Goal: Submit feedback/report problem

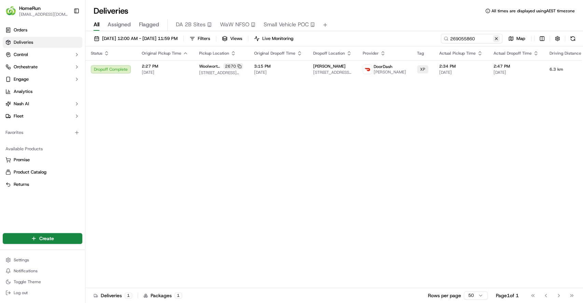
click at [493, 40] on button at bounding box center [495, 38] width 7 height 7
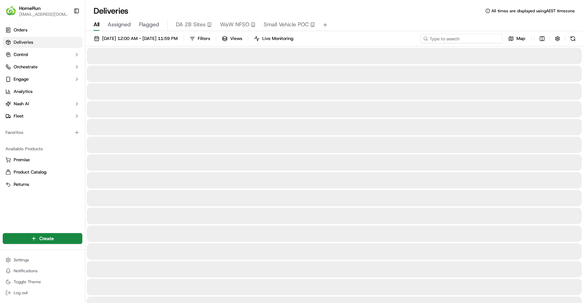
click at [478, 40] on input at bounding box center [461, 39] width 82 height 10
paste input "270181946"
type input "270181946"
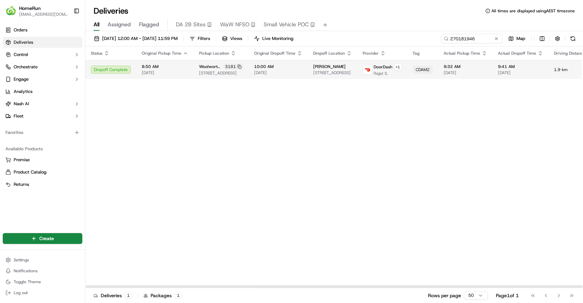
click at [448, 75] on span "[DATE]" at bounding box center [464, 72] width 43 height 5
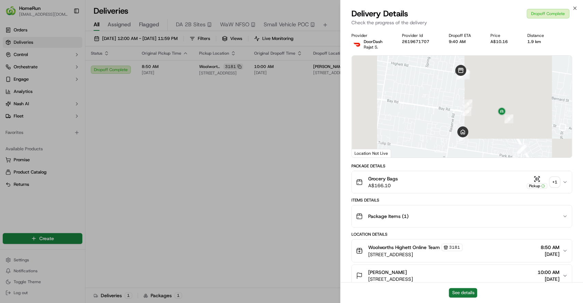
click at [450, 290] on button "See details" at bounding box center [462, 293] width 28 height 10
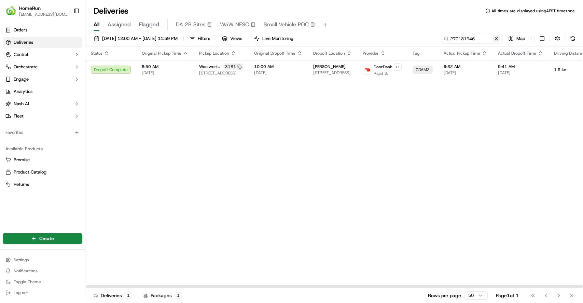
click at [494, 37] on button at bounding box center [495, 38] width 7 height 7
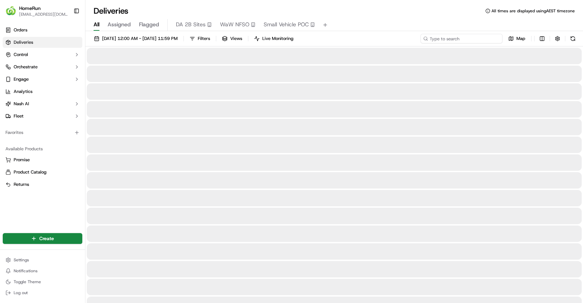
click at [488, 37] on input at bounding box center [461, 39] width 82 height 10
paste input "270148785"
type input "270148785"
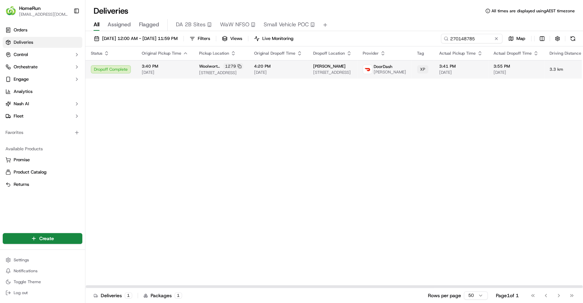
click at [442, 74] on span "[DATE]" at bounding box center [460, 72] width 43 height 5
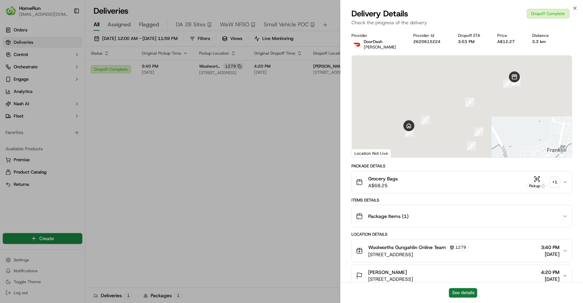
click at [458, 291] on button "See details" at bounding box center [462, 293] width 28 height 10
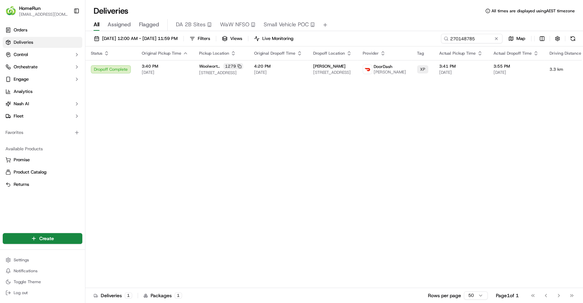
click at [498, 39] on button at bounding box center [495, 38] width 7 height 7
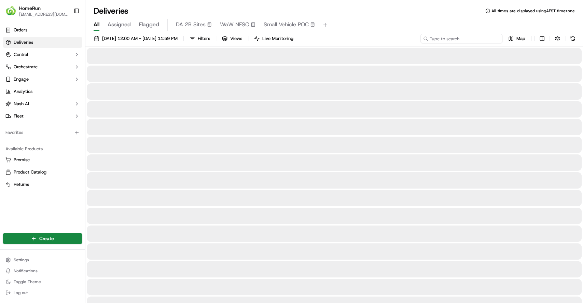
click at [491, 39] on input at bounding box center [461, 39] width 82 height 10
paste input "270228243"
type input "270228243"
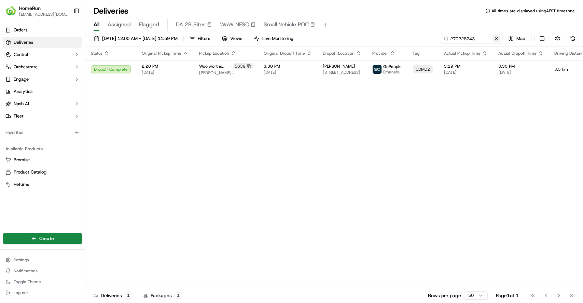
click at [497, 36] on button at bounding box center [495, 38] width 7 height 7
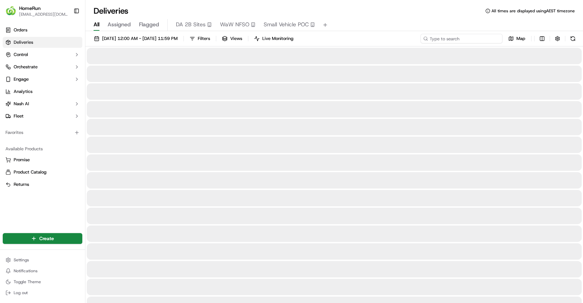
click at [486, 40] on input at bounding box center [461, 39] width 82 height 10
paste input "270228243"
type input "270228243"
click at [299, 123] on div at bounding box center [334, 127] width 494 height 16
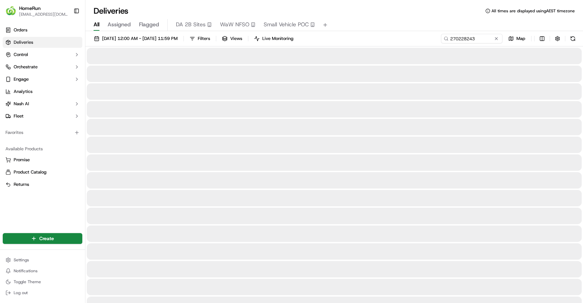
drag, startPoint x: 332, startPoint y: 85, endPoint x: 287, endPoint y: 112, distance: 53.3
click at [287, 112] on div at bounding box center [334, 109] width 494 height 16
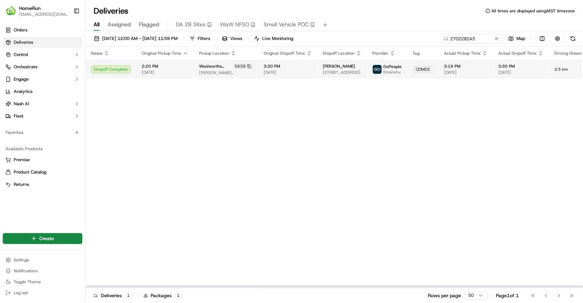
click at [317, 72] on td "Julianne Mccarty 27 Chittleborough Cct, Morphettville, SA 5043, AU" at bounding box center [341, 69] width 49 height 18
click at [499, 35] on button at bounding box center [495, 38] width 7 height 7
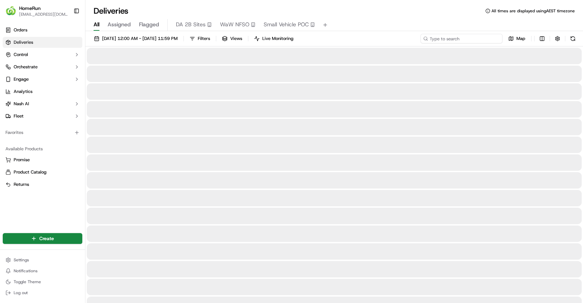
click at [479, 38] on input at bounding box center [461, 39] width 82 height 10
paste input "270272768"
type input "270272768"
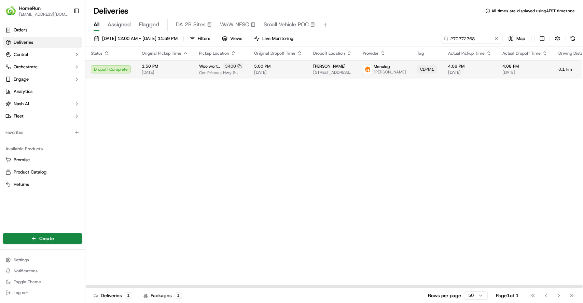
click at [450, 75] on span "[DATE]" at bounding box center [469, 72] width 43 height 5
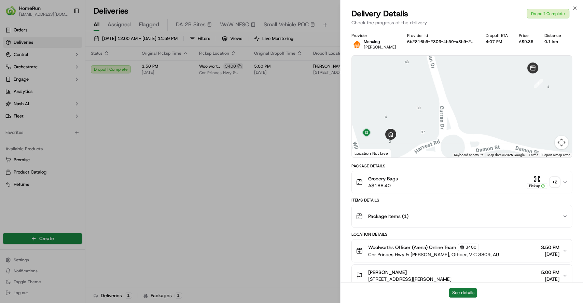
click at [459, 297] on button "See details" at bounding box center [462, 293] width 28 height 10
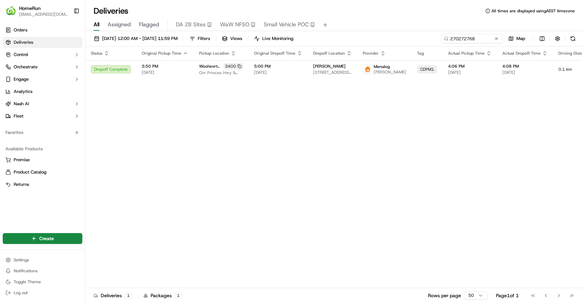
drag, startPoint x: 270, startPoint y: 105, endPoint x: 471, endPoint y: 32, distance: 213.9
click at [498, 38] on button at bounding box center [495, 38] width 7 height 7
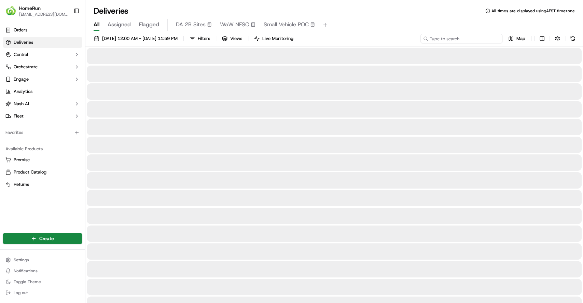
click at [486, 38] on input at bounding box center [461, 39] width 82 height 10
paste input "270268951"
type input "270268951"
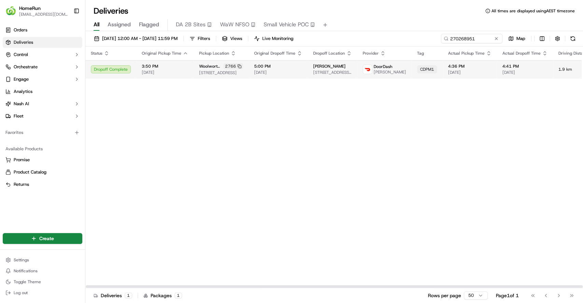
click at [316, 78] on td "Giuliana Siliato 125 Cowie Rd, U 13, Carseldine, QLD 4034, AU" at bounding box center [331, 69] width 49 height 18
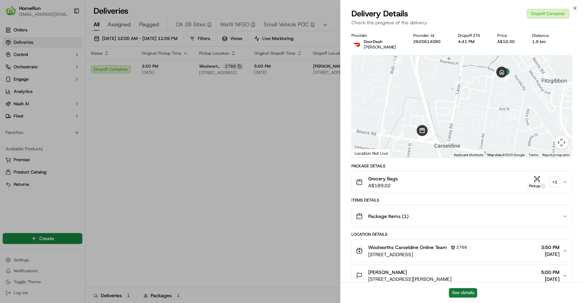
click at [470, 293] on button "See details" at bounding box center [462, 293] width 28 height 10
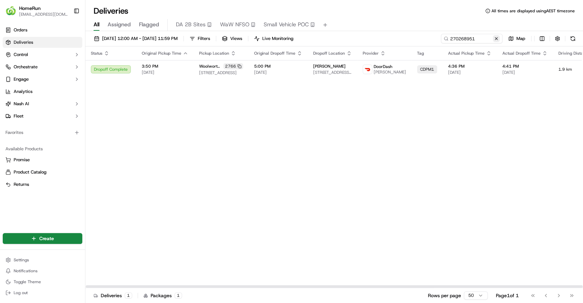
click at [494, 39] on button at bounding box center [495, 38] width 7 height 7
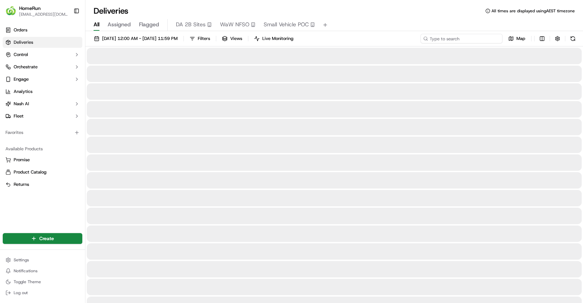
click at [472, 39] on input at bounding box center [461, 39] width 82 height 10
paste input "270262613"
type input "270262613"
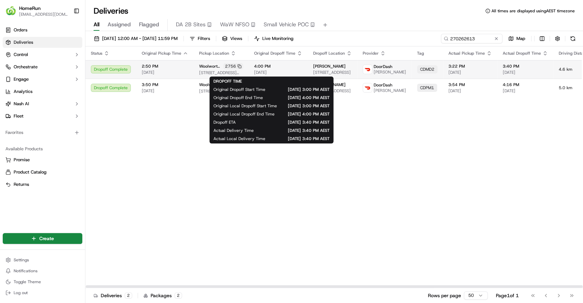
click at [296, 70] on span "[DATE]" at bounding box center [278, 72] width 48 height 5
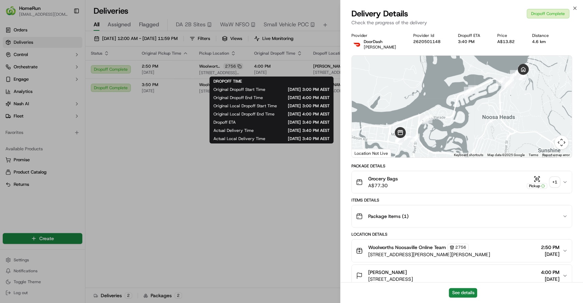
click at [473, 287] on div "See details" at bounding box center [461, 292] width 242 height 21
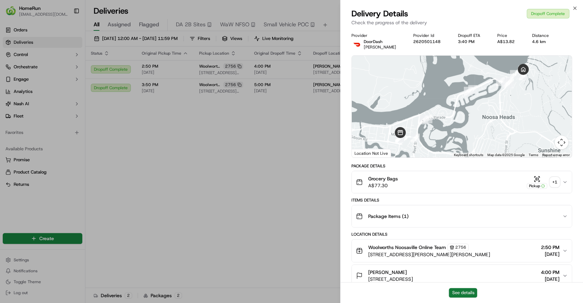
click at [468, 293] on button "See details" at bounding box center [462, 293] width 28 height 10
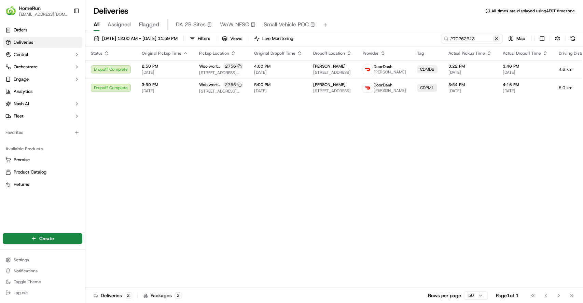
click at [492, 39] on button at bounding box center [495, 38] width 7 height 7
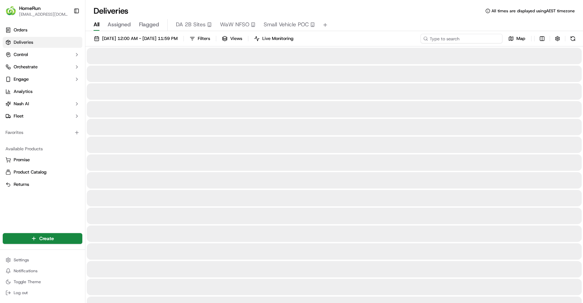
click at [471, 38] on input at bounding box center [461, 39] width 82 height 10
paste input "270303267"
type input "270303267"
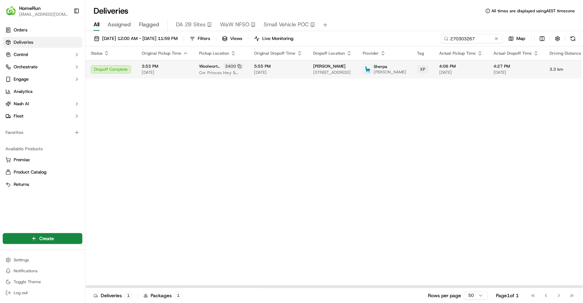
click at [444, 69] on span "4:06 PM" at bounding box center [460, 65] width 43 height 5
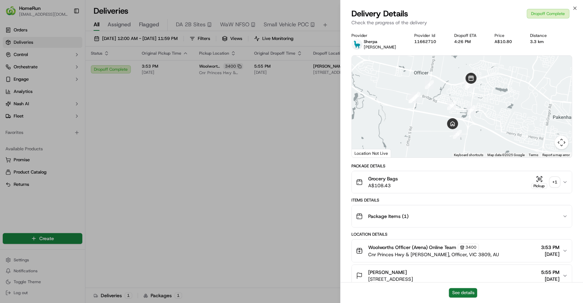
click at [458, 293] on button "See details" at bounding box center [462, 293] width 28 height 10
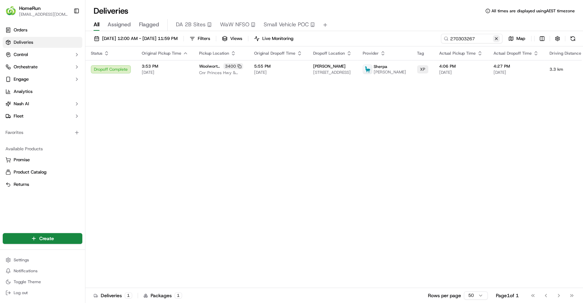
click at [493, 39] on button at bounding box center [495, 38] width 7 height 7
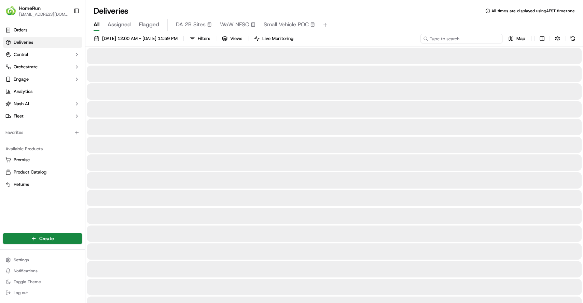
click at [475, 39] on input at bounding box center [461, 39] width 82 height 10
paste input "269819033"
type input "269819033"
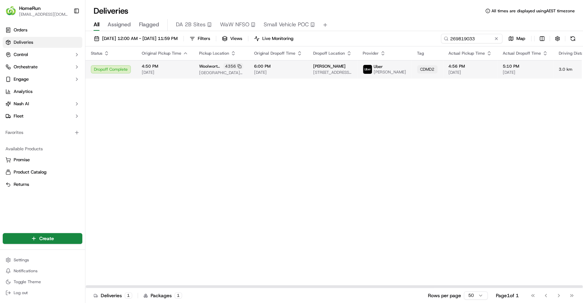
click at [461, 65] on span "4:56 PM" at bounding box center [469, 65] width 43 height 5
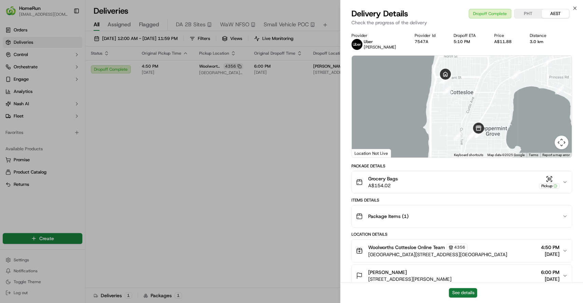
click at [464, 291] on button "See details" at bounding box center [462, 293] width 28 height 10
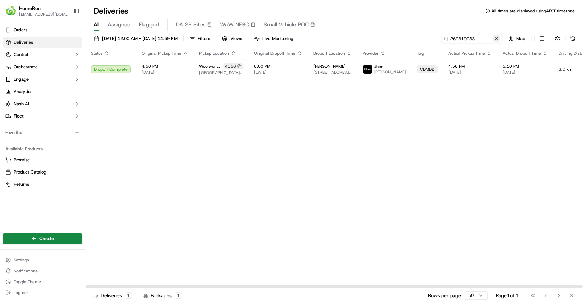
click at [495, 39] on button at bounding box center [495, 38] width 7 height 7
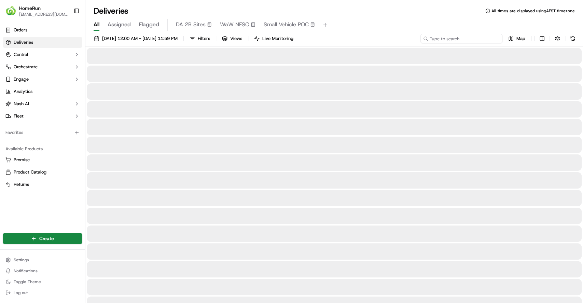
click at [480, 40] on input at bounding box center [461, 39] width 82 height 10
paste input "270098789"
type input "270098789"
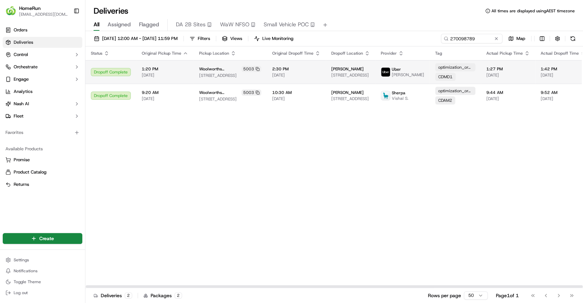
click at [299, 69] on span "2:30 PM" at bounding box center [296, 68] width 48 height 5
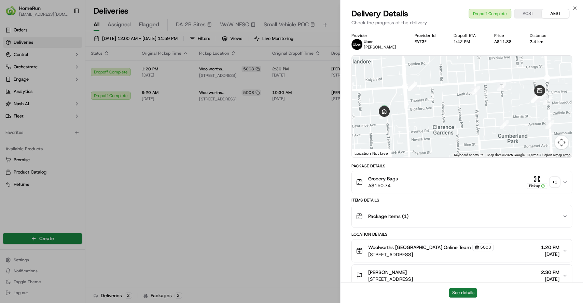
click at [461, 290] on button "See details" at bounding box center [462, 293] width 28 height 10
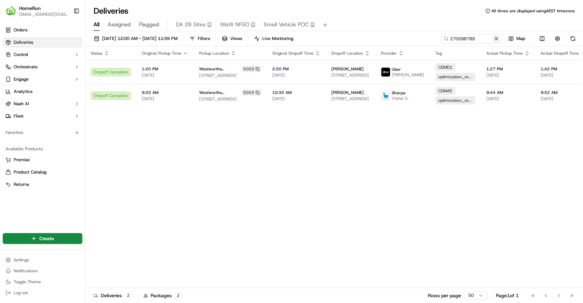
click at [495, 37] on button at bounding box center [495, 38] width 7 height 7
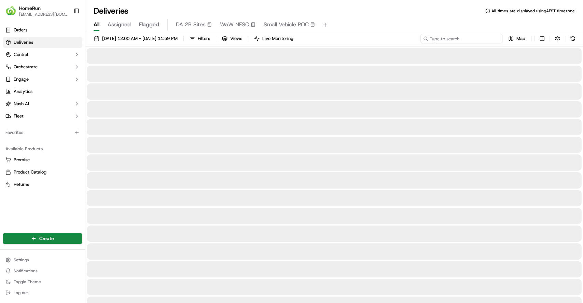
click at [466, 37] on input at bounding box center [461, 39] width 82 height 10
paste input "259254443"
type input "259254443"
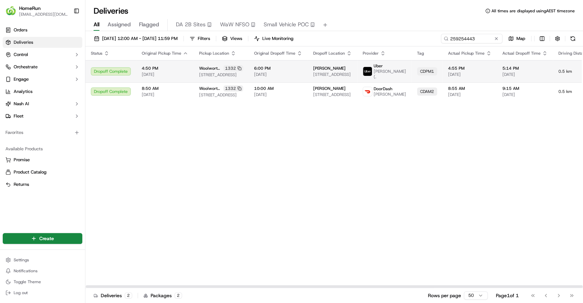
click at [265, 75] on td "6:00 PM 20/09/2025" at bounding box center [277, 71] width 59 height 22
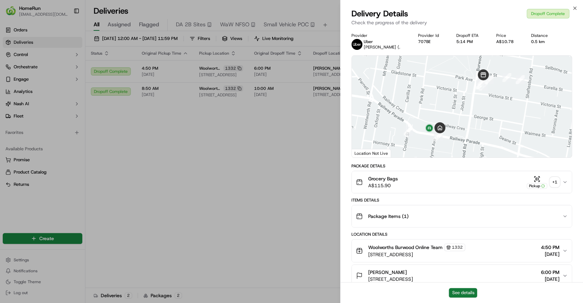
click at [469, 293] on button "See details" at bounding box center [462, 293] width 28 height 10
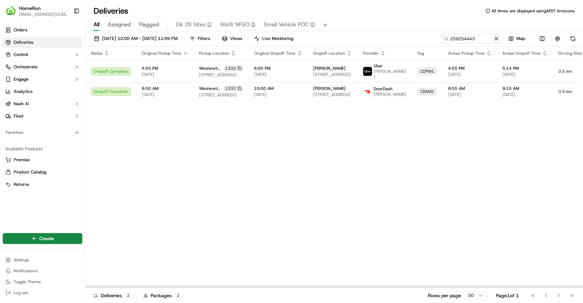
click at [496, 37] on button at bounding box center [495, 38] width 7 height 7
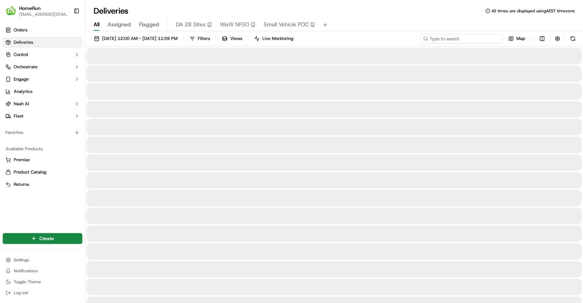
click at [476, 37] on input at bounding box center [461, 39] width 82 height 10
paste input "270238284"
type input "270238284"
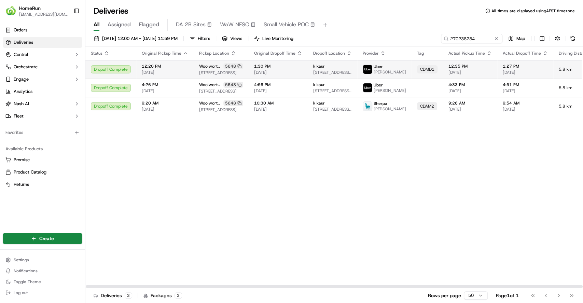
click at [174, 71] on span "[DATE]" at bounding box center [165, 72] width 46 height 5
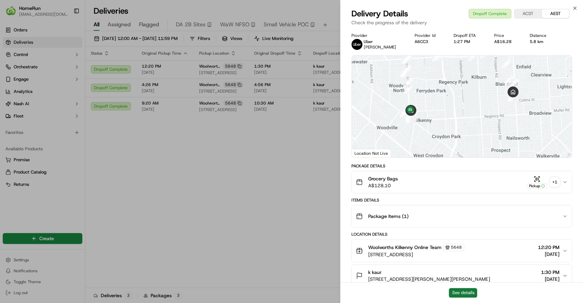
click at [459, 291] on button "See details" at bounding box center [462, 293] width 28 height 10
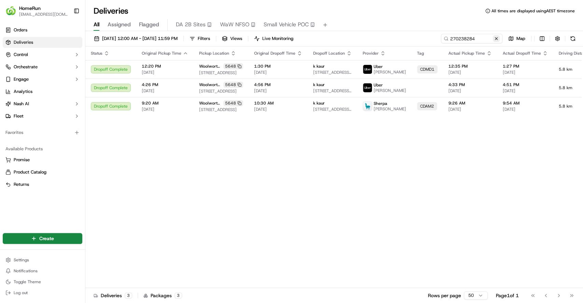
click at [496, 39] on button at bounding box center [495, 38] width 7 height 7
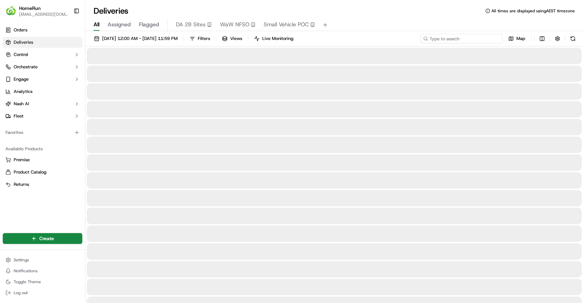
click at [472, 38] on input at bounding box center [461, 39] width 82 height 10
paste input "270316752"
type input "270316752"
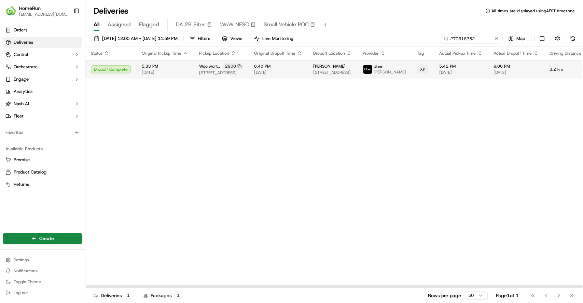
click at [314, 73] on span "49 Mark St, New Farm, QLD 4005, AU" at bounding box center [332, 72] width 39 height 5
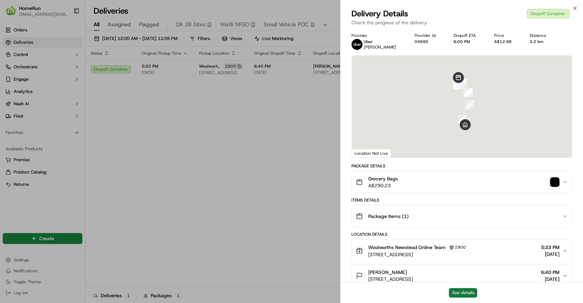
click at [455, 290] on button "See details" at bounding box center [462, 293] width 28 height 10
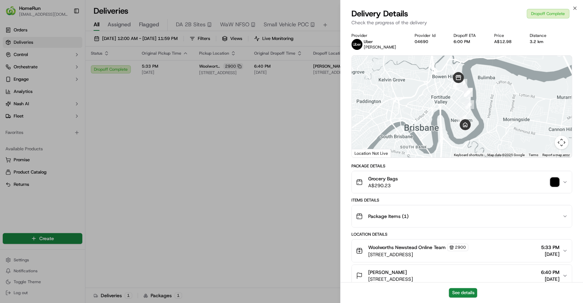
drag, startPoint x: 295, startPoint y: 114, endPoint x: 322, endPoint y: 95, distance: 33.3
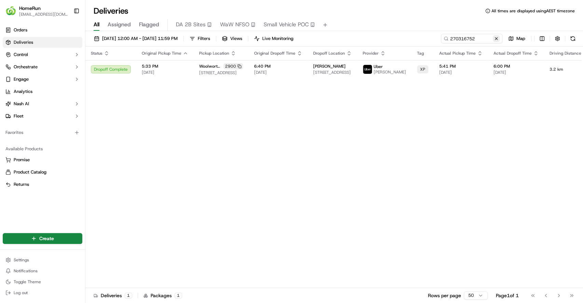
click at [494, 40] on button at bounding box center [495, 38] width 7 height 7
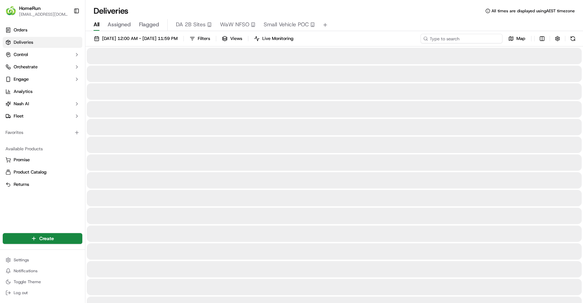
click at [483, 37] on input at bounding box center [461, 39] width 82 height 10
paste input "270311013"
type input "270311013"
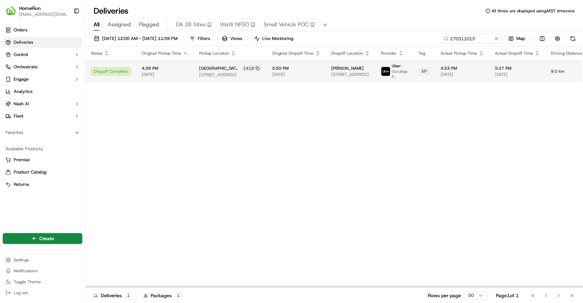
click at [330, 77] on td "Michelle Kothe 39 London Cct, U 1102, Canberra, ACT 2601, AU" at bounding box center [350, 71] width 49 height 22
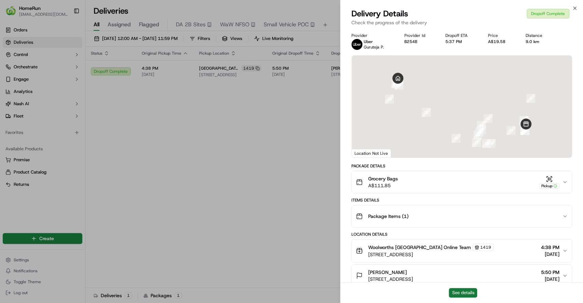
click at [464, 288] on button "See details" at bounding box center [462, 293] width 28 height 10
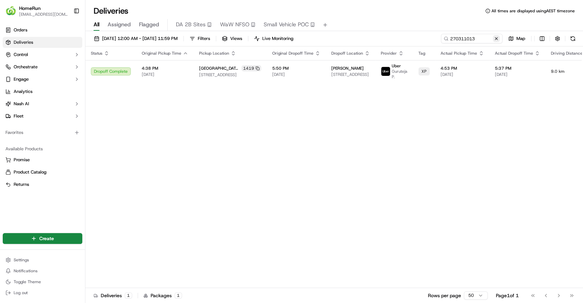
click at [496, 37] on button at bounding box center [495, 38] width 7 height 7
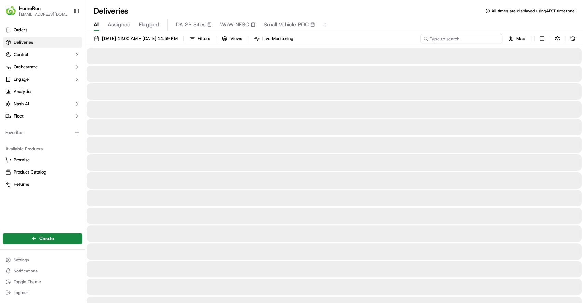
click at [472, 37] on input at bounding box center [461, 39] width 82 height 10
paste input "270294024"
type input "270294024"
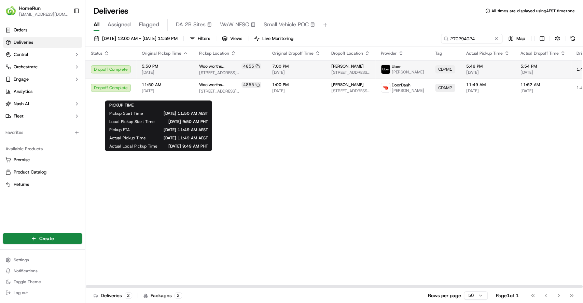
click at [176, 72] on span "[DATE]" at bounding box center [165, 72] width 46 height 5
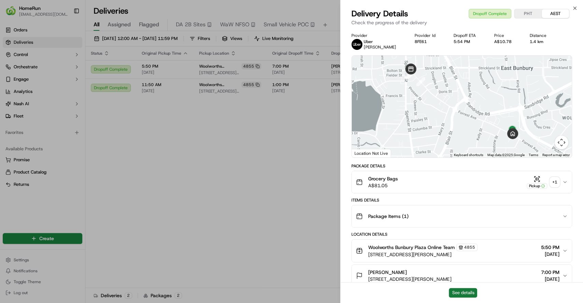
click at [455, 289] on button "See details" at bounding box center [462, 293] width 28 height 10
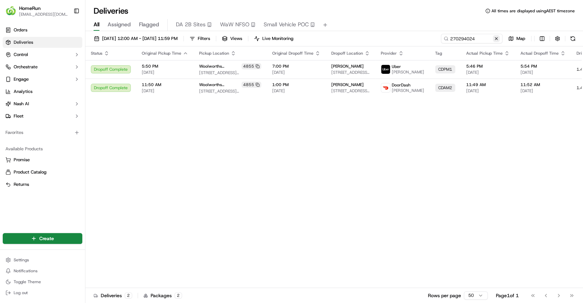
click at [495, 40] on button at bounding box center [495, 38] width 7 height 7
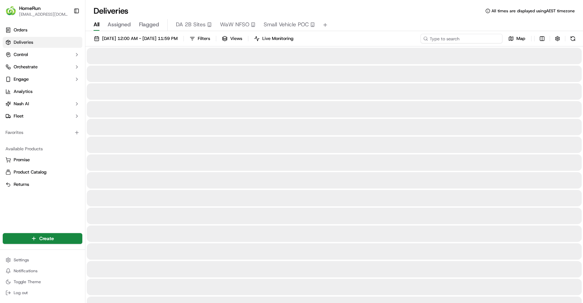
click at [476, 38] on input at bounding box center [461, 39] width 82 height 10
paste input "270323629"
type input "270323629"
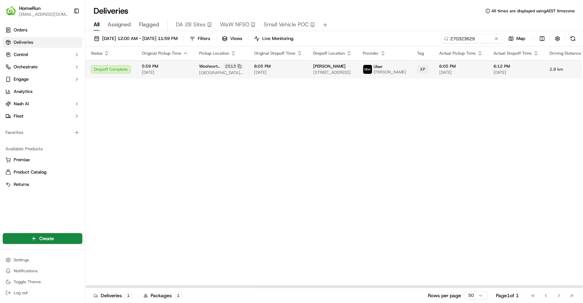
click at [284, 68] on span "8:05 PM" at bounding box center [278, 65] width 48 height 5
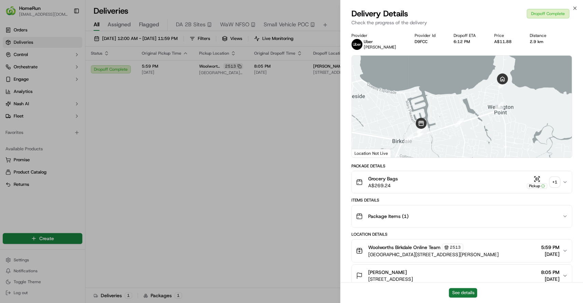
click at [457, 290] on button "See details" at bounding box center [462, 293] width 28 height 10
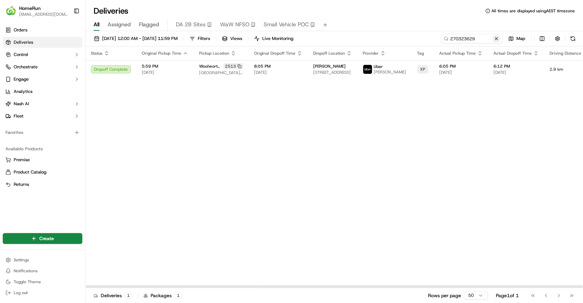
click at [495, 40] on button at bounding box center [495, 38] width 7 height 7
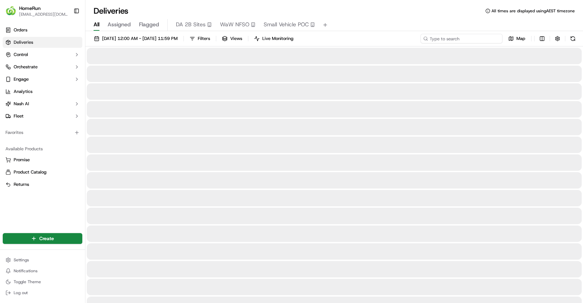
click at [472, 38] on input at bounding box center [461, 39] width 82 height 10
paste input "270184396"
type input "270184396"
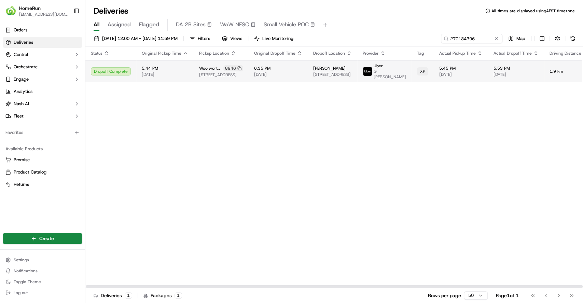
click at [270, 70] on span "6:35 PM" at bounding box center [278, 68] width 48 height 5
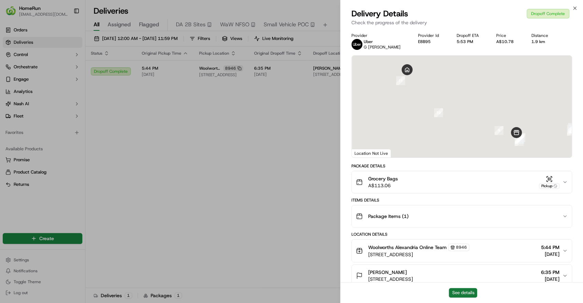
click at [464, 296] on button "See details" at bounding box center [462, 293] width 28 height 10
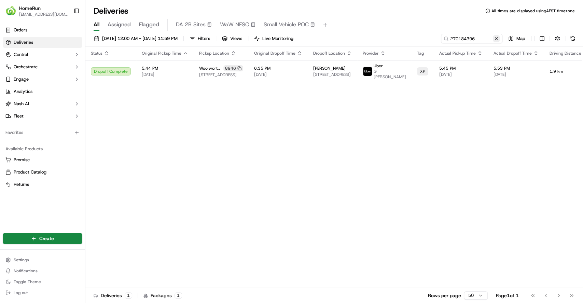
click at [493, 36] on button at bounding box center [495, 38] width 7 height 7
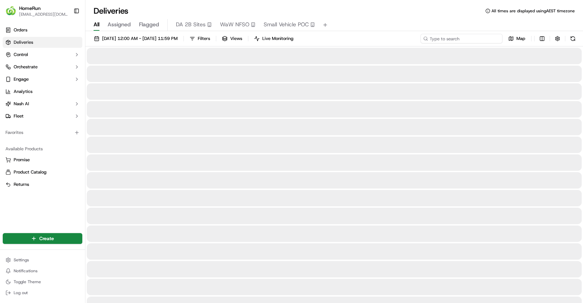
click at [481, 39] on input at bounding box center [461, 39] width 82 height 10
paste input "270322866"
type input "270322866"
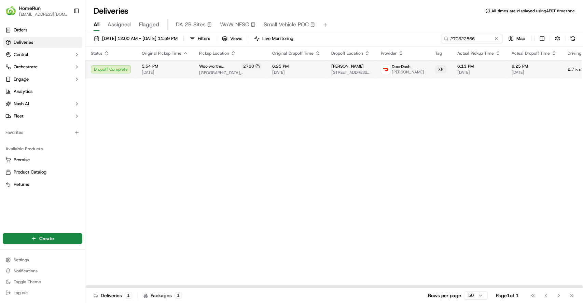
click at [303, 75] on span "[DATE]" at bounding box center [296, 72] width 48 height 5
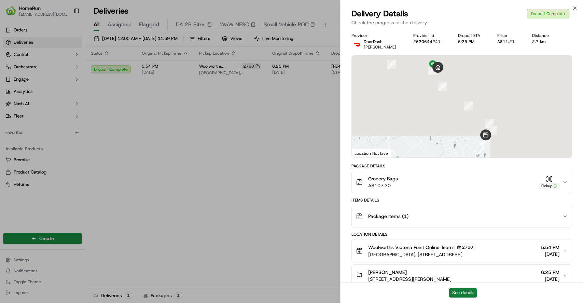
click at [470, 290] on button "See details" at bounding box center [462, 293] width 28 height 10
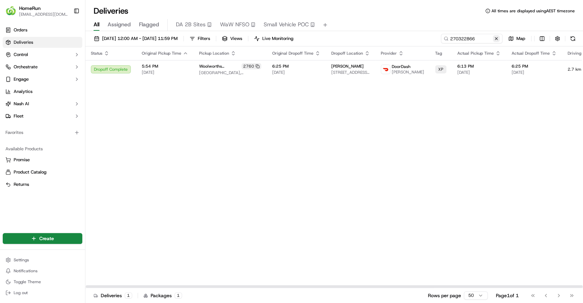
click at [496, 35] on button at bounding box center [495, 38] width 7 height 7
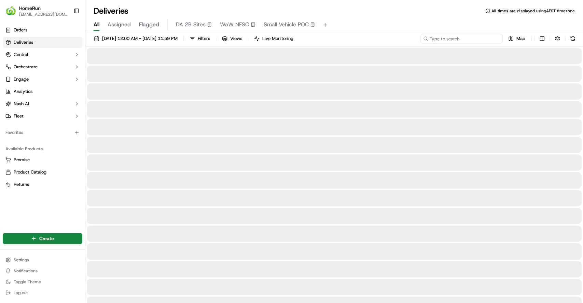
click at [474, 38] on input at bounding box center [461, 39] width 82 height 10
paste input "270234618"
type input "270234618"
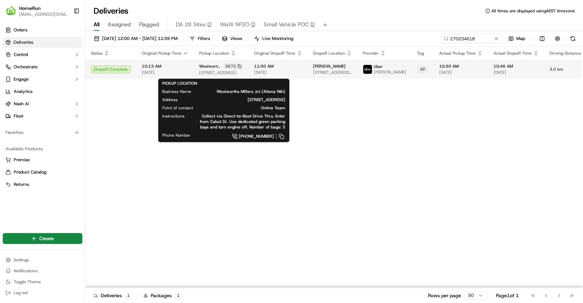
click at [209, 72] on span "300-330 Millers Rd Altona North, Altona North, VIC 3025, AU" at bounding box center [221, 72] width 44 height 5
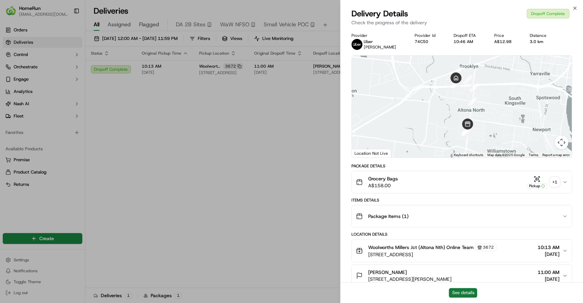
click at [474, 290] on button "See details" at bounding box center [462, 293] width 28 height 10
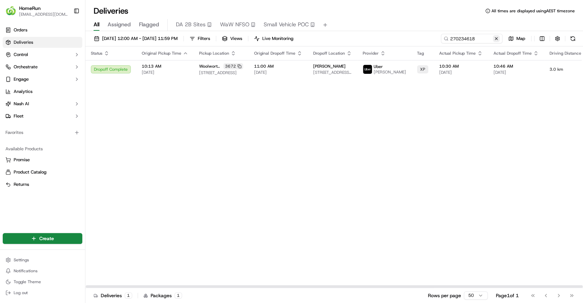
click at [496, 35] on button at bounding box center [495, 38] width 7 height 7
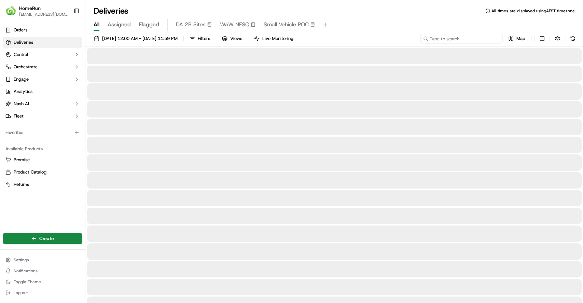
click at [478, 40] on input at bounding box center [461, 39] width 82 height 10
paste input "270294369"
type input "270294369"
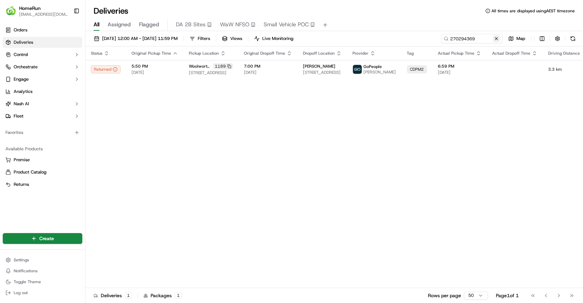
click at [495, 37] on button at bounding box center [495, 38] width 7 height 7
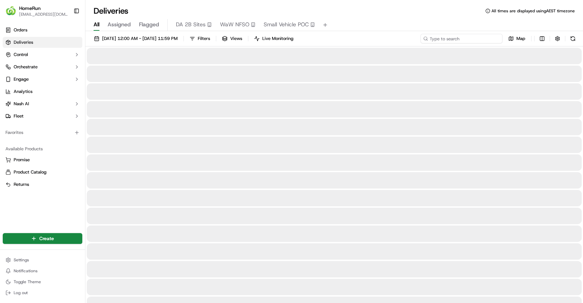
click at [474, 37] on input at bounding box center [461, 39] width 82 height 10
paste input "270250916"
type input "270250916"
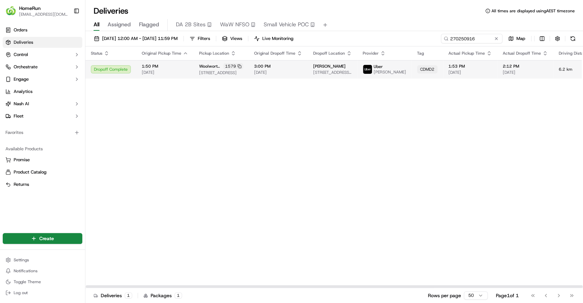
click at [274, 64] on span "3:00 PM" at bounding box center [278, 65] width 48 height 5
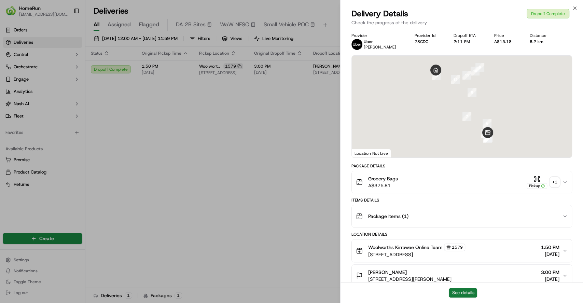
click at [451, 290] on button "See details" at bounding box center [462, 293] width 28 height 10
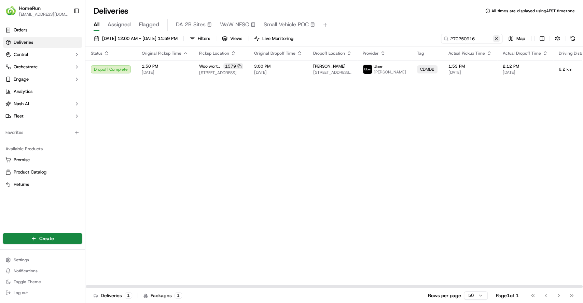
click at [494, 37] on button at bounding box center [495, 38] width 7 height 7
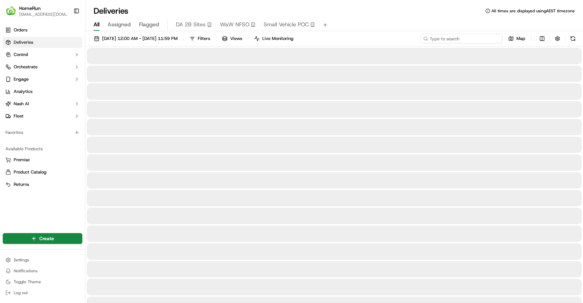
click at [481, 40] on input at bounding box center [461, 39] width 82 height 10
paste input "270250916"
type input "270250916"
click at [468, 39] on input "270250916" at bounding box center [461, 39] width 82 height 10
click at [445, 97] on div at bounding box center [334, 91] width 494 height 16
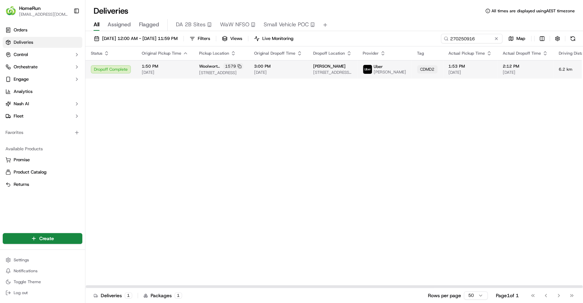
click at [463, 70] on span "[DATE]" at bounding box center [469, 72] width 43 height 5
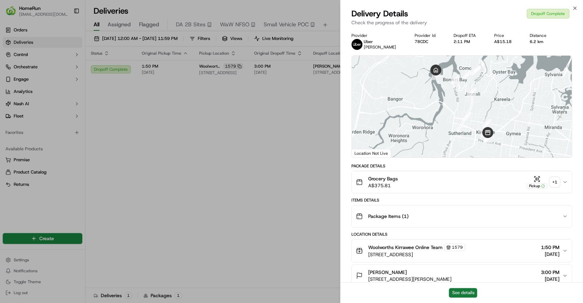
click at [463, 292] on button "See details" at bounding box center [462, 293] width 28 height 10
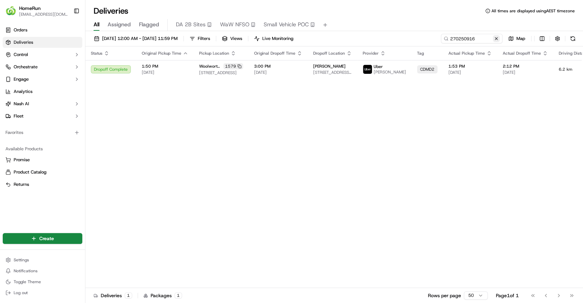
click at [494, 37] on button at bounding box center [495, 38] width 7 height 7
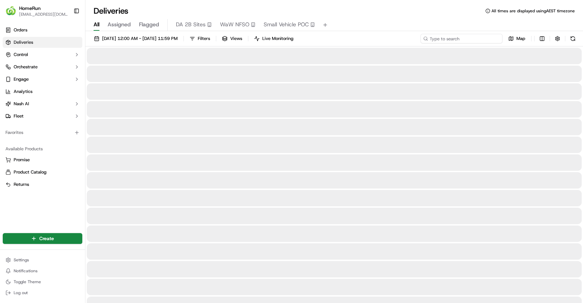
click at [479, 40] on input at bounding box center [461, 39] width 82 height 10
paste input "270294986"
type input "270294986"
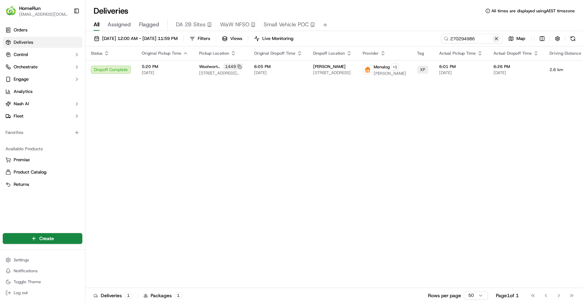
click at [499, 37] on button at bounding box center [495, 38] width 7 height 7
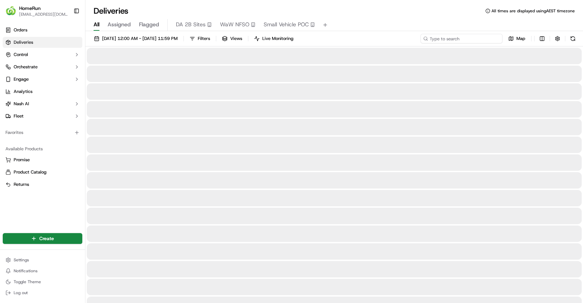
click at [470, 39] on input at bounding box center [461, 39] width 82 height 10
paste input "270294986"
type input "270294986"
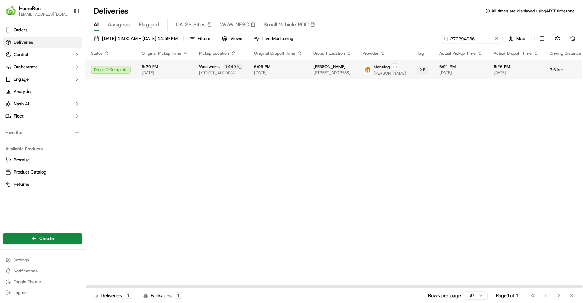
click at [459, 75] on span "[DATE]" at bounding box center [460, 72] width 43 height 5
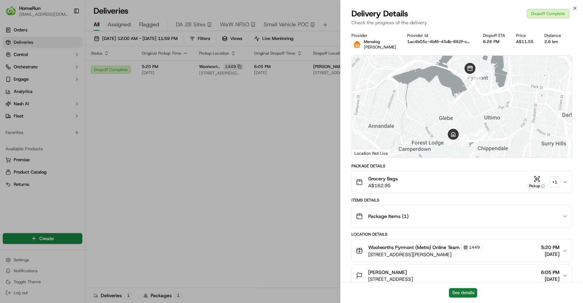
click at [465, 290] on button "See details" at bounding box center [462, 293] width 28 height 10
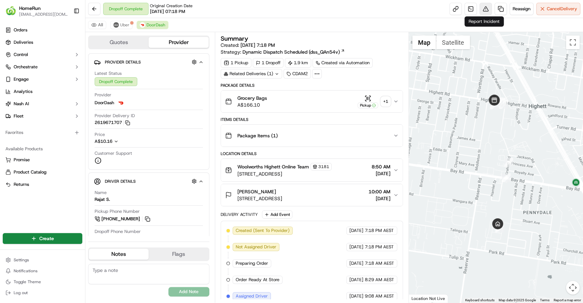
click at [482, 10] on button at bounding box center [485, 9] width 12 height 12
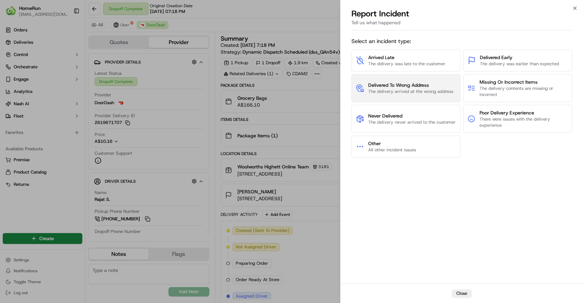
click at [395, 78] on button "Delivered To Wrong Address The delivery arrived at the wrong address" at bounding box center [405, 88] width 109 height 28
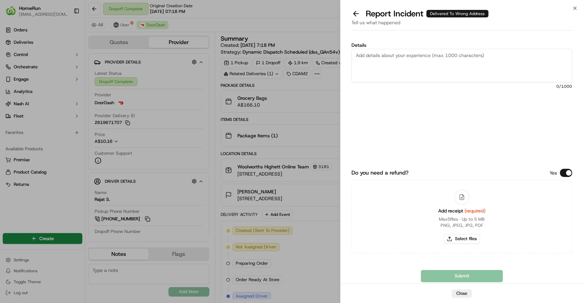
click at [387, 67] on textarea "Details" at bounding box center [461, 65] width 220 height 33
type textarea "Delivered to incorrect address"
click at [450, 239] on button "Select files" at bounding box center [461, 239] width 36 height 10
type input "C:\fakepath\270181946.pdf"
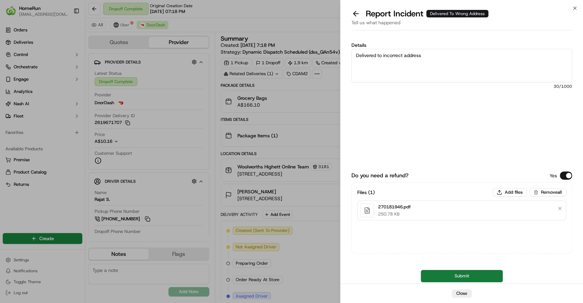
click at [451, 275] on button "Submit" at bounding box center [461, 276] width 82 height 12
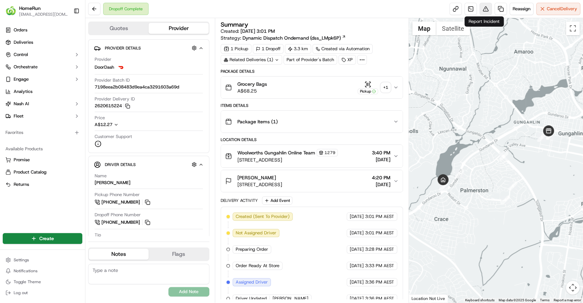
click at [486, 12] on button at bounding box center [485, 9] width 12 height 12
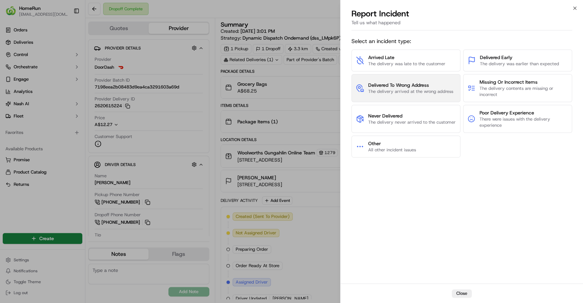
click at [418, 97] on button "Delivered To Wrong Address The delivery arrived at the wrong address" at bounding box center [405, 88] width 109 height 28
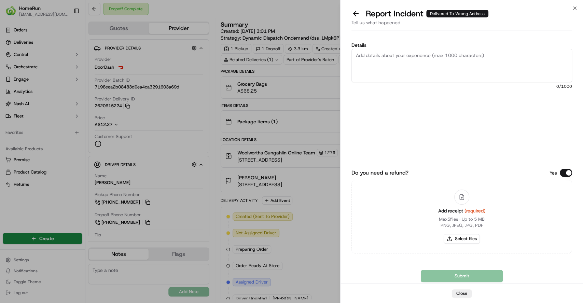
click at [421, 62] on textarea "Details" at bounding box center [461, 65] width 220 height 33
type textarea "Delivered to incorrect address"
click at [469, 234] on button "Select files" at bounding box center [461, 239] width 36 height 10
type input "C:\fakepath\270148785.pdf"
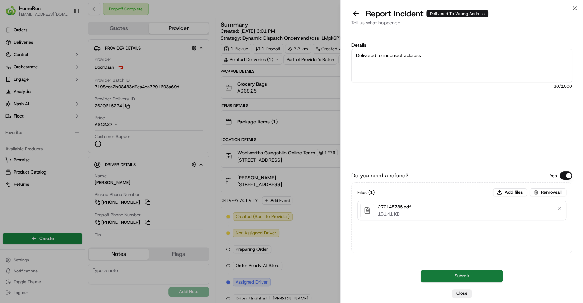
click at [448, 274] on button "Submit" at bounding box center [461, 276] width 82 height 12
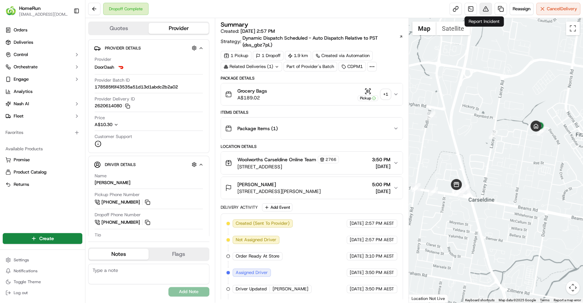
click at [479, 12] on button at bounding box center [485, 9] width 12 height 12
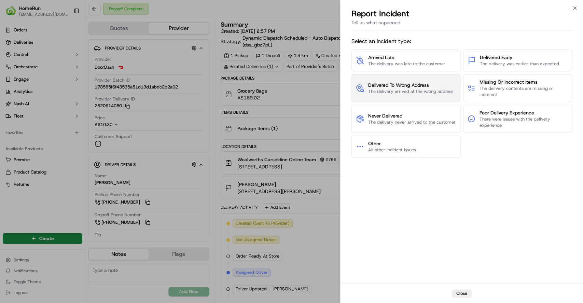
click at [377, 91] on span "The delivery arrived at the wrong address" at bounding box center [410, 91] width 85 height 6
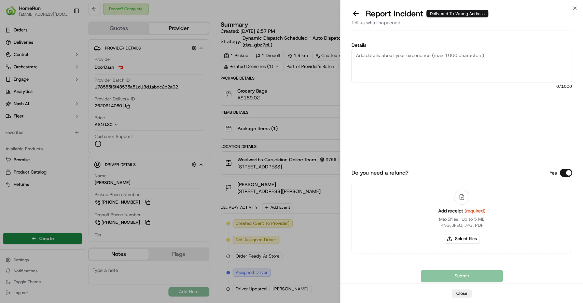
click at [413, 66] on textarea "Details" at bounding box center [461, 65] width 220 height 33
type textarea "Delivered to incorrect address"
click at [460, 241] on button "Select files" at bounding box center [461, 239] width 36 height 10
type input "C:\fakepath\270268951.pdf"
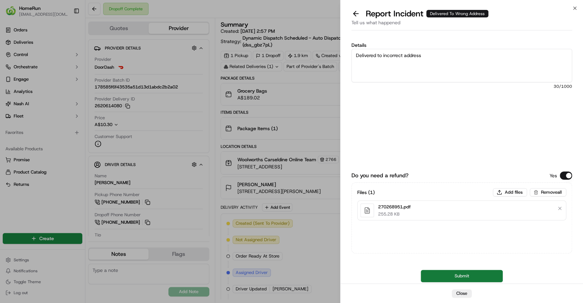
click at [463, 274] on button "Submit" at bounding box center [461, 276] width 82 height 12
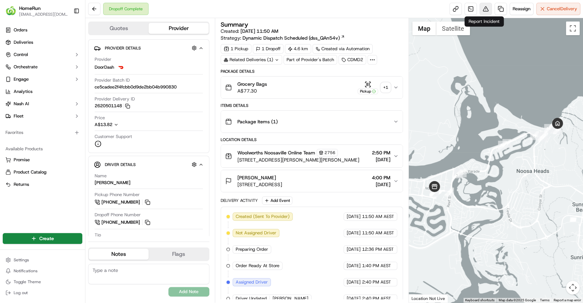
click at [485, 8] on button at bounding box center [485, 9] width 12 height 12
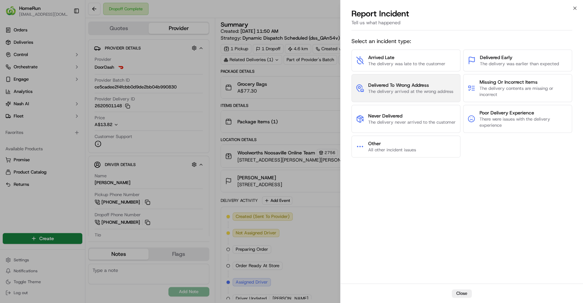
click at [428, 83] on span "Delivered To Wrong Address" at bounding box center [410, 85] width 85 height 7
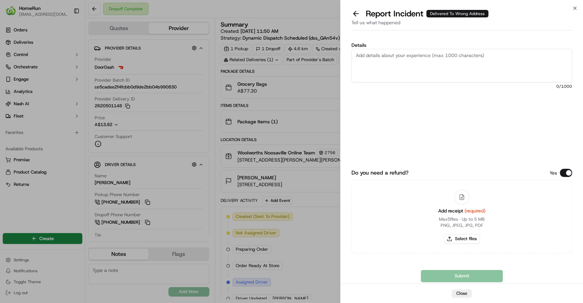
click at [431, 56] on textarea "Details" at bounding box center [461, 65] width 220 height 33
type textarea "Delivered to incorrect address"
click at [465, 241] on button "Select files" at bounding box center [461, 239] width 36 height 10
type input "C:\fakepath\270262613.pdf"
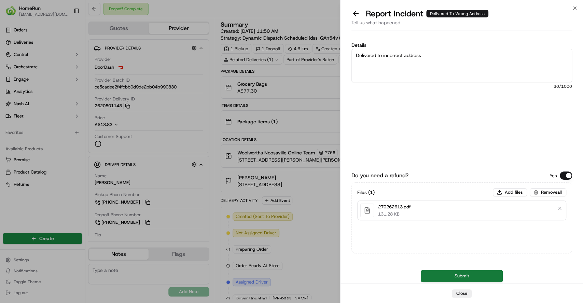
click at [466, 273] on button "Submit" at bounding box center [461, 276] width 82 height 12
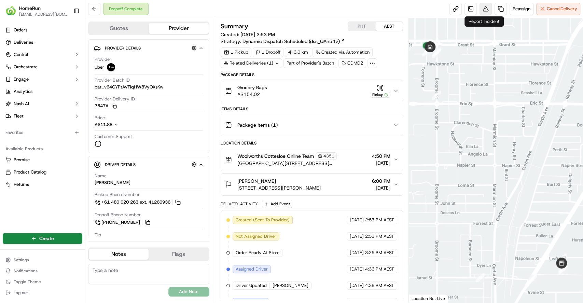
click at [482, 5] on button at bounding box center [485, 9] width 12 height 12
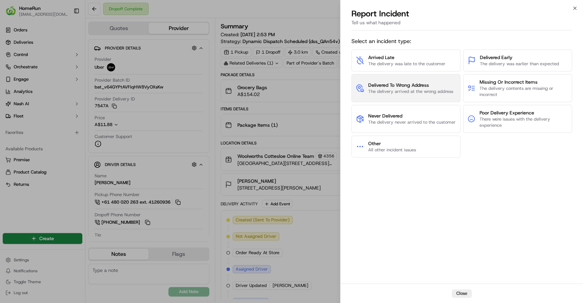
click at [442, 81] on button "Delivered To Wrong Address The delivery arrived at the wrong address" at bounding box center [405, 88] width 109 height 28
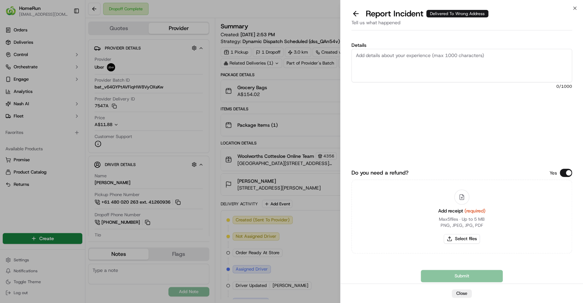
click at [442, 81] on textarea "Details" at bounding box center [461, 65] width 220 height 33
type textarea "Incorrect order"
click at [356, 15] on button at bounding box center [355, 14] width 14 height 10
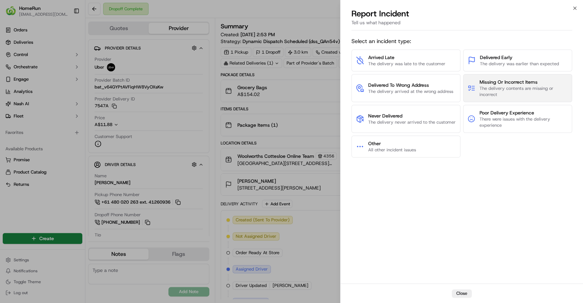
click at [487, 80] on span "Missing Or Incorrect Items" at bounding box center [523, 81] width 88 height 7
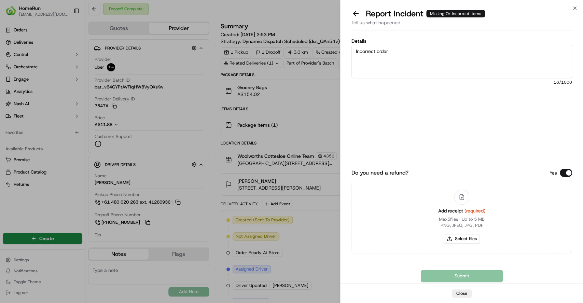
click at [472, 58] on textarea "Incorrect order" at bounding box center [461, 61] width 220 height 33
type textarea "Incorrect order delivered"
click at [456, 241] on button "Select files" at bounding box center [461, 239] width 36 height 10
type input "C:\fakepath\269819033.pdf"
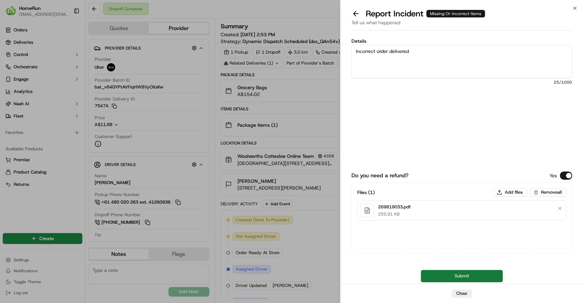
click at [444, 273] on button "Submit" at bounding box center [461, 276] width 82 height 12
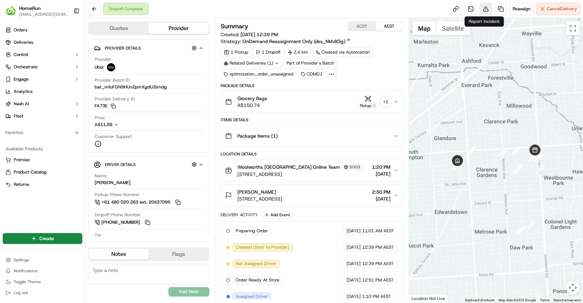
click at [485, 12] on button at bounding box center [485, 9] width 12 height 12
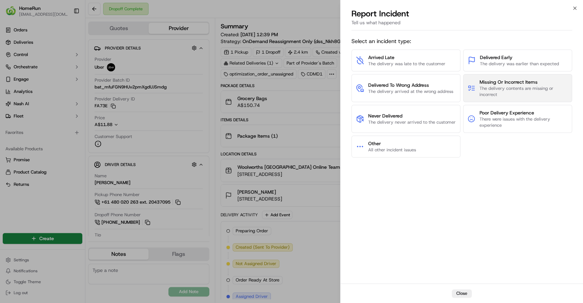
click at [480, 89] on span "The delivery contents are missing or incorrect" at bounding box center [523, 91] width 88 height 12
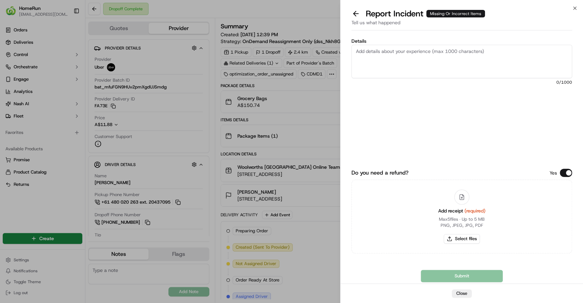
click at [421, 47] on textarea "Details" at bounding box center [461, 61] width 220 height 33
type textarea "Incorrect order delivered"
click at [467, 237] on button "Select files" at bounding box center [461, 239] width 36 height 10
type input "C:\fakepath\270098789.pdf"
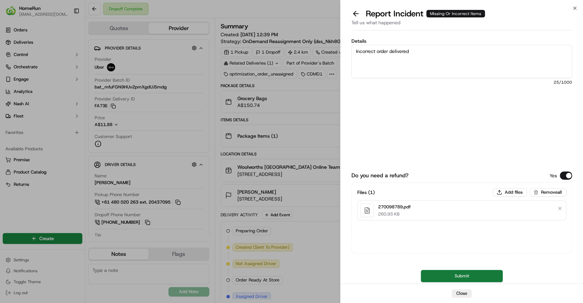
click at [431, 275] on button "Submit" at bounding box center [461, 276] width 82 height 12
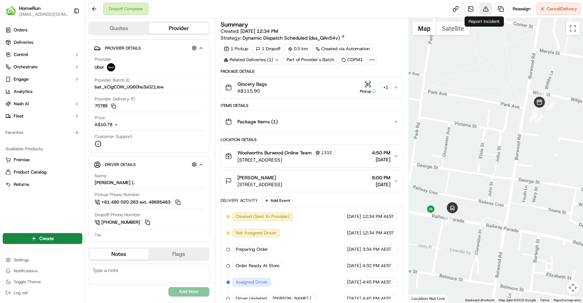
click at [484, 13] on button at bounding box center [485, 9] width 12 height 12
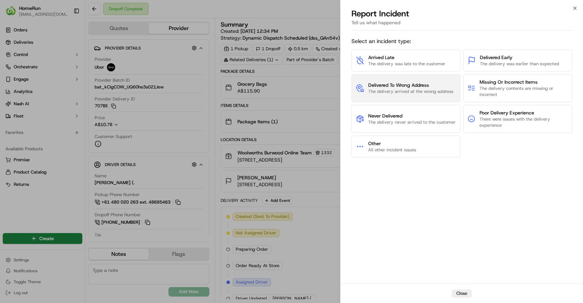
click at [420, 85] on span "Delivered To Wrong Address" at bounding box center [410, 85] width 85 height 7
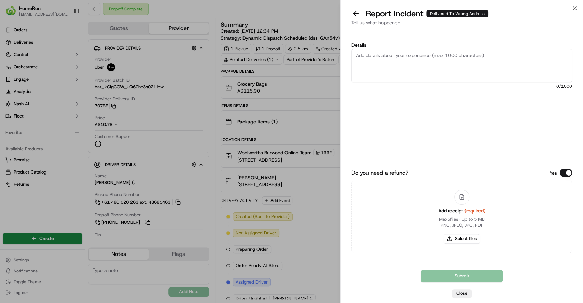
click at [416, 60] on textarea "Details" at bounding box center [461, 65] width 220 height 33
type textarea "Delivered to incorrect address"
click at [464, 240] on button "Select files" at bounding box center [461, 239] width 36 height 10
type input "C:\fakepath\259254443.pdf"
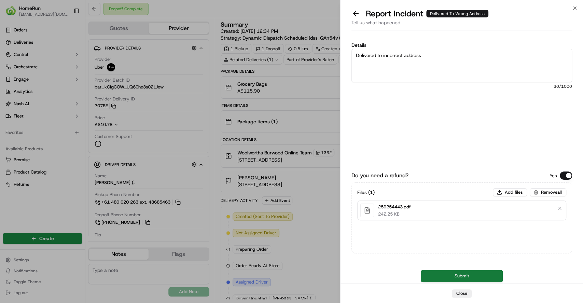
click at [439, 274] on button "Submit" at bounding box center [461, 276] width 82 height 12
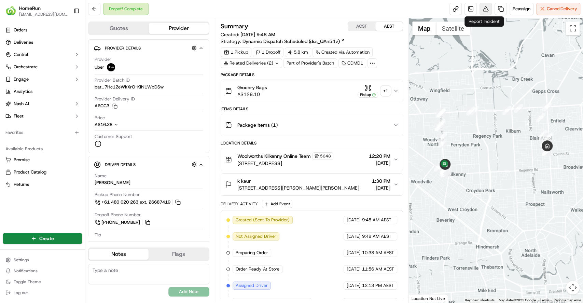
click at [482, 10] on button at bounding box center [485, 9] width 12 height 12
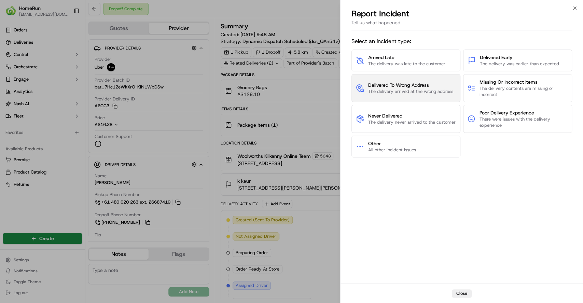
click at [368, 84] on span "Delivered To Wrong Address" at bounding box center [410, 85] width 85 height 7
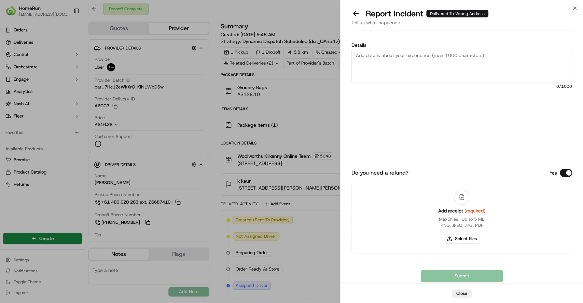
click at [422, 71] on textarea "Details" at bounding box center [461, 65] width 220 height 33
paste textarea "Cx, called Au, is calling for the second time regarding order number 270238284.…"
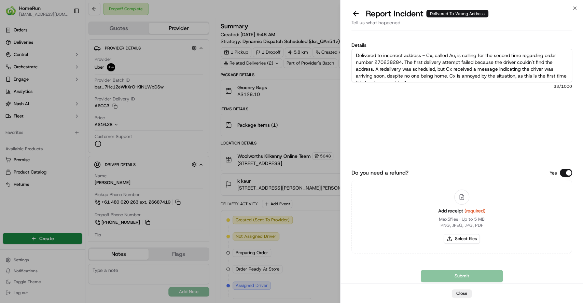
scroll to position [3, 0]
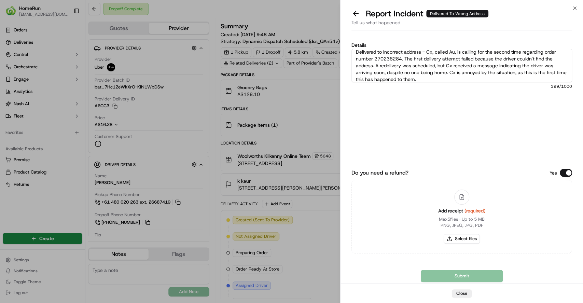
type textarea "Delivered to incorrect address - Cx, called Au, is calling for the second time …"
click at [458, 241] on button "Select files" at bounding box center [461, 239] width 36 height 10
click at [451, 239] on button "Select files" at bounding box center [461, 239] width 36 height 10
type input "C:\fakepath\270238284.pdf"
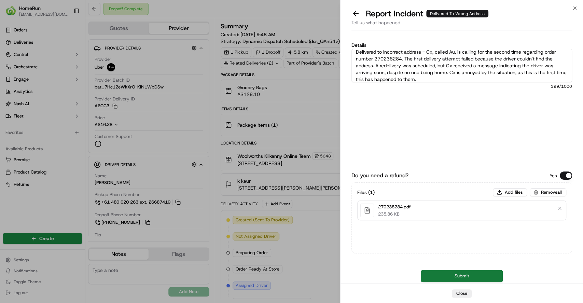
click at [434, 272] on button "Submit" at bounding box center [461, 276] width 82 height 12
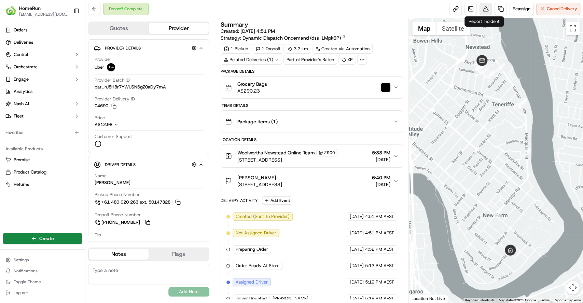
click at [482, 9] on button at bounding box center [485, 9] width 12 height 12
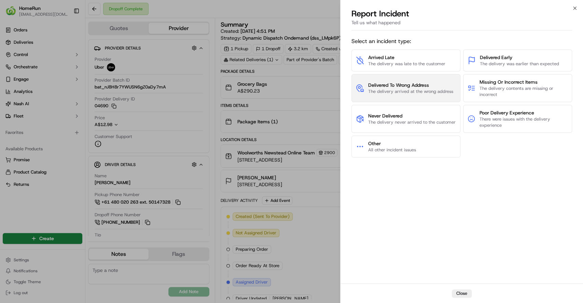
click at [389, 85] on span "Delivered To Wrong Address" at bounding box center [410, 85] width 85 height 7
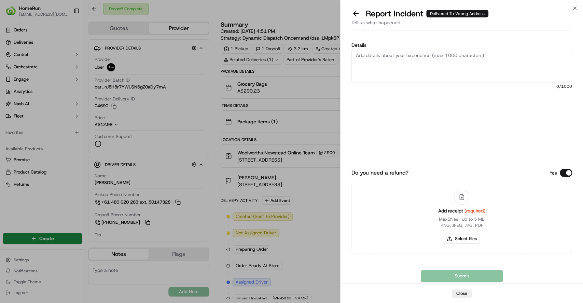
click at [392, 69] on textarea "Details" at bounding box center [461, 65] width 220 height 33
type textarea "Delivered to incorrect address"
click at [460, 197] on icon at bounding box center [461, 197] width 6 height 6
click at [468, 244] on div "Add receipt (required) Max 5 files ∙ Up to 5 MB PNG, JPEG, JPG, PDF Select files" at bounding box center [461, 216] width 58 height 62
click at [468, 239] on button "Select files" at bounding box center [461, 239] width 36 height 10
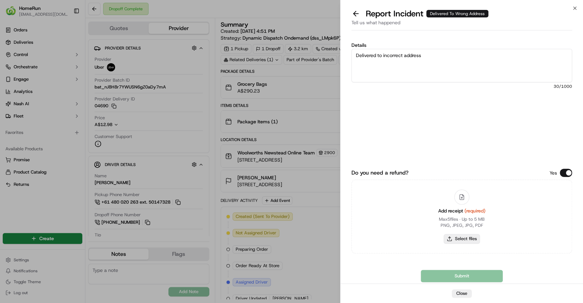
type input "C:\fakepath\270316752.pdf"
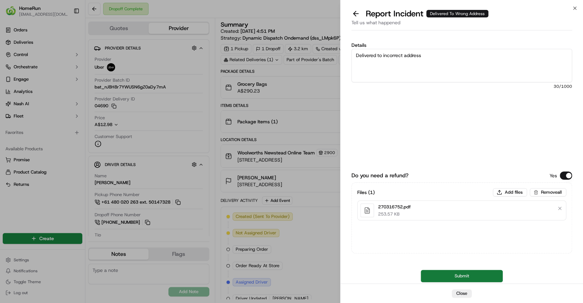
click at [480, 271] on button "Submit" at bounding box center [461, 276] width 82 height 12
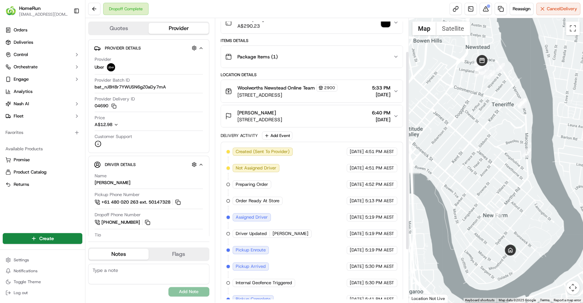
scroll to position [122, 0]
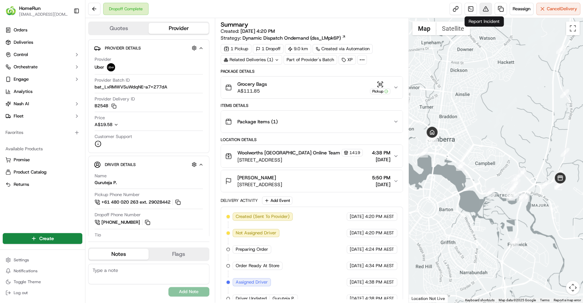
click at [487, 9] on button at bounding box center [485, 9] width 12 height 12
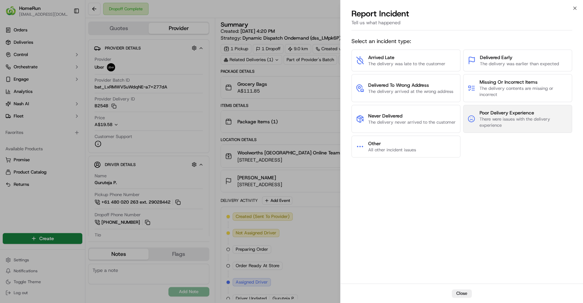
click at [491, 113] on span "Poor Delivery Experience" at bounding box center [523, 112] width 88 height 7
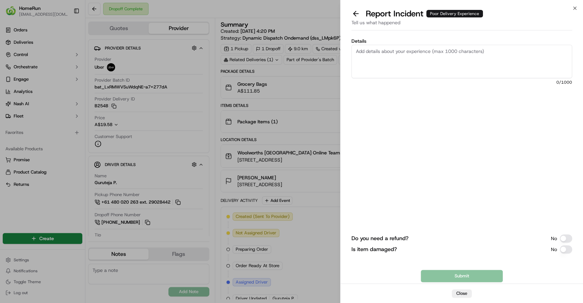
click at [407, 62] on textarea "Details" at bounding box center [461, 61] width 220 height 33
type textarea "Driver complaint as order left unattended"
click at [447, 272] on button "Submit" at bounding box center [461, 276] width 82 height 12
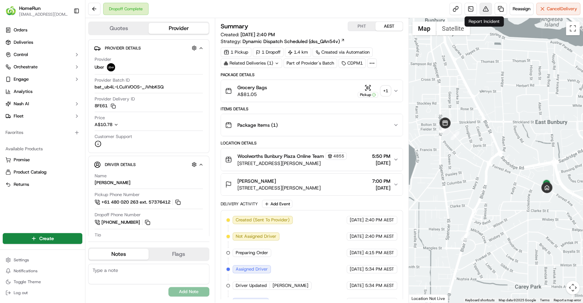
click at [481, 8] on button at bounding box center [485, 9] width 12 height 12
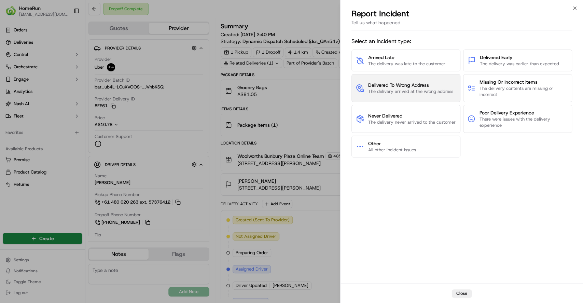
click at [397, 88] on span "Delivered To Wrong Address" at bounding box center [410, 85] width 85 height 7
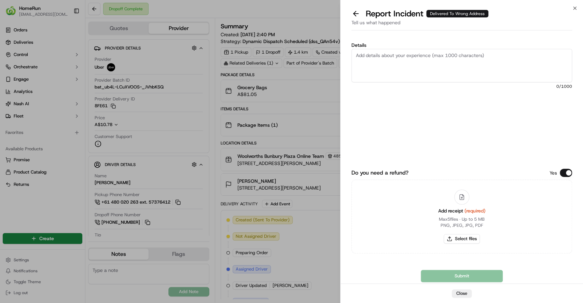
click at [446, 77] on textarea "Details" at bounding box center [461, 65] width 220 height 33
type textarea "S"
type textarea "Delivered to incorrect address"
click at [458, 239] on button "Select files" at bounding box center [461, 239] width 36 height 10
type input "C:\fakepath\270294024.pdf"
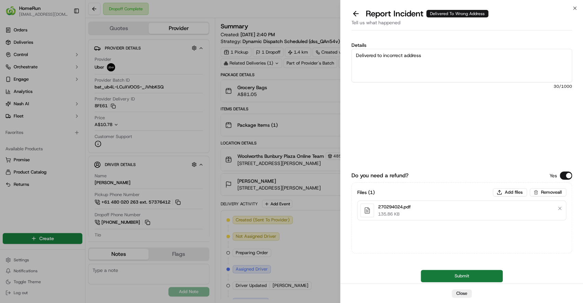
click at [440, 273] on button "Submit" at bounding box center [461, 276] width 82 height 12
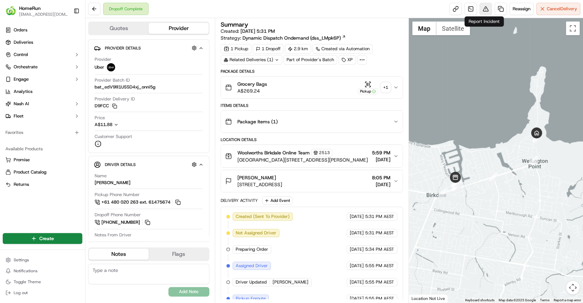
click at [487, 8] on button at bounding box center [485, 9] width 12 height 12
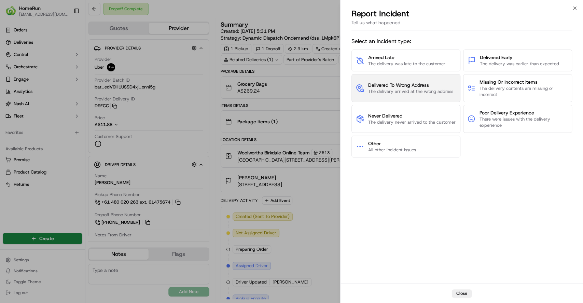
click at [431, 93] on span "The delivery arrived at the wrong address" at bounding box center [410, 91] width 85 height 6
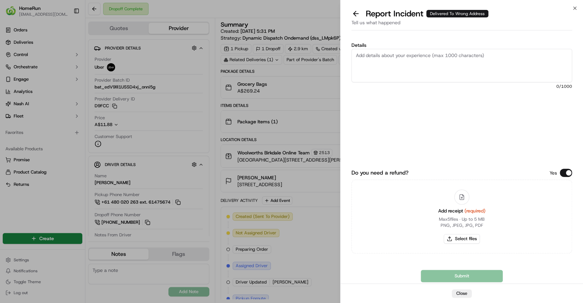
click at [386, 52] on textarea "Details" at bounding box center [461, 65] width 220 height 33
type textarea "Delivered to incorrect address"
click at [467, 238] on button "Select files" at bounding box center [461, 239] width 36 height 10
type input "C:\fakepath\270323629.pdf"
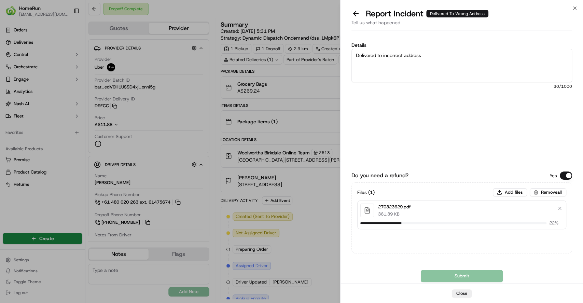
click at [440, 51] on textarea "Delivered to incorrect address" at bounding box center [461, 65] width 220 height 33
type textarea "Delivered to incorrect address - entire order missing"
click at [438, 276] on button "Submit" at bounding box center [461, 276] width 82 height 12
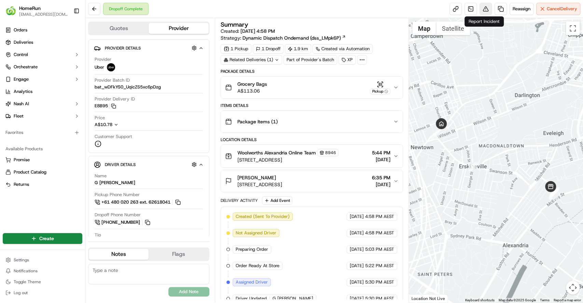
click at [485, 8] on button at bounding box center [485, 9] width 12 height 12
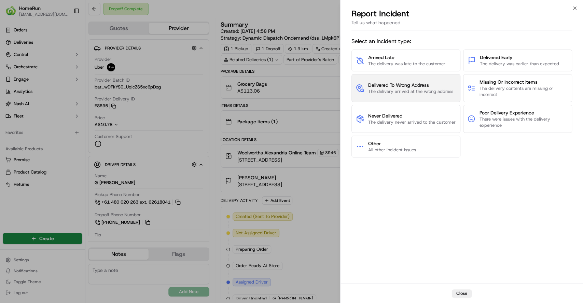
click at [404, 83] on span "Delivered To Wrong Address" at bounding box center [410, 85] width 85 height 7
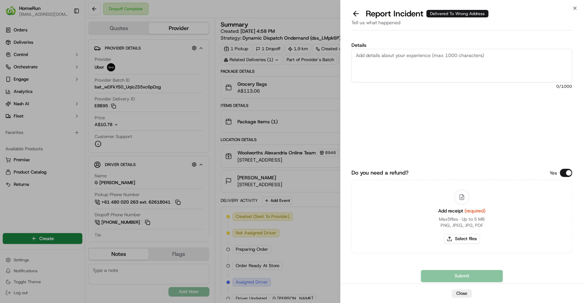
click at [406, 67] on textarea "Details" at bounding box center [461, 65] width 220 height 33
type textarea "Delivered to incorrect address"
click at [471, 238] on button "Select files" at bounding box center [461, 239] width 36 height 10
click at [456, 238] on button "Select files" at bounding box center [461, 239] width 36 height 10
type input "C:\fakepath\270184396.pdf"
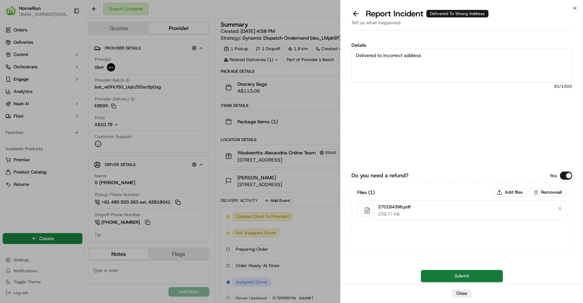
click at [484, 273] on button "Submit" at bounding box center [461, 276] width 82 height 12
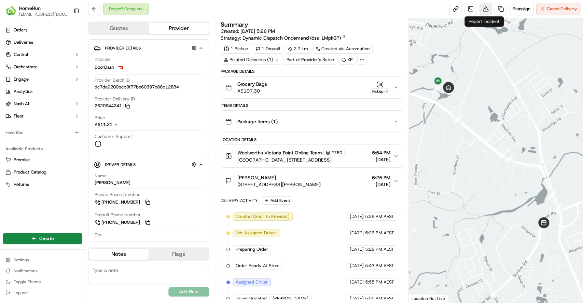
click at [483, 11] on button at bounding box center [485, 9] width 12 height 12
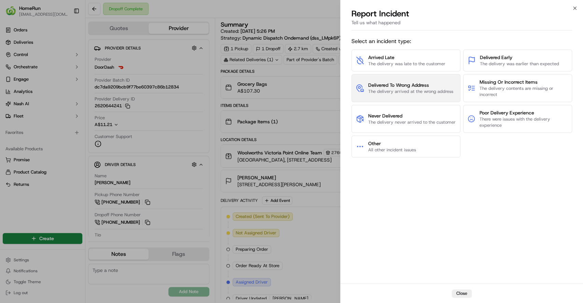
click at [431, 89] on span "The delivery arrived at the wrong address" at bounding box center [410, 91] width 85 height 6
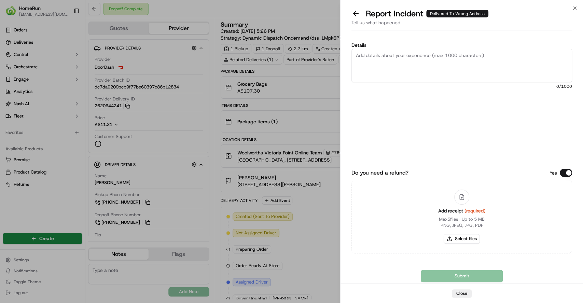
click at [417, 67] on textarea "Details" at bounding box center [461, 65] width 220 height 33
type textarea "Delivered to incorrect address"
click at [465, 236] on button "Select files" at bounding box center [461, 239] width 36 height 10
type input "C:\fakepath\270322866.pdf"
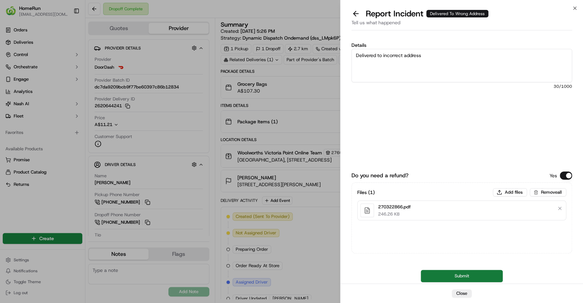
click at [453, 274] on button "Submit" at bounding box center [461, 276] width 82 height 12
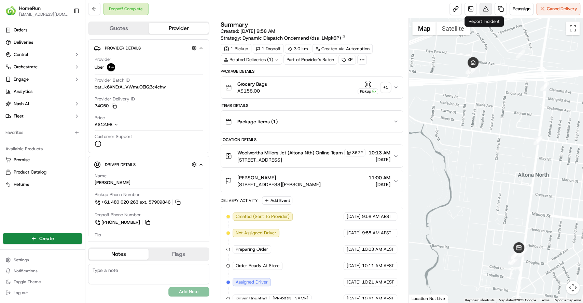
click at [485, 7] on button at bounding box center [485, 9] width 12 height 12
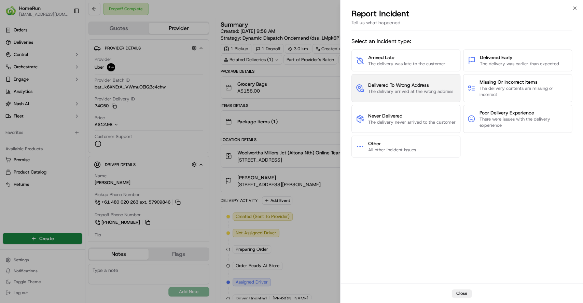
click at [418, 83] on span "Delivered To Wrong Address" at bounding box center [410, 85] width 85 height 7
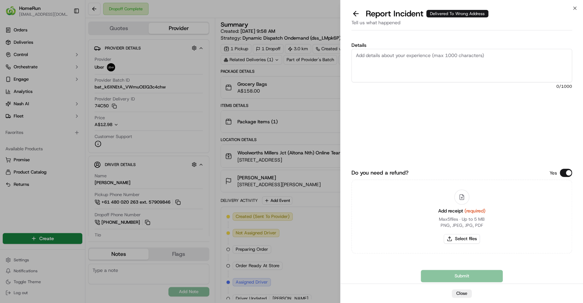
click at [390, 50] on textarea "Details" at bounding box center [461, 65] width 220 height 33
type textarea "Incorrect items provided"
click at [470, 243] on button "Select files" at bounding box center [461, 239] width 36 height 10
click at [442, 238] on div "Add receipt (required) Max 5 files ∙ Up to 5 MB PNG, JPEG, JPG, PDF Select files" at bounding box center [461, 216] width 58 height 62
click at [461, 237] on button "Select files" at bounding box center [461, 239] width 36 height 10
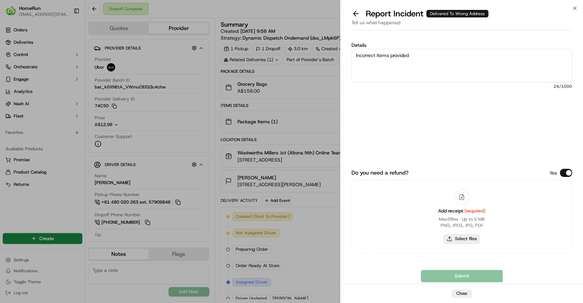
type input "C:\fakepath\270234618.pdf"
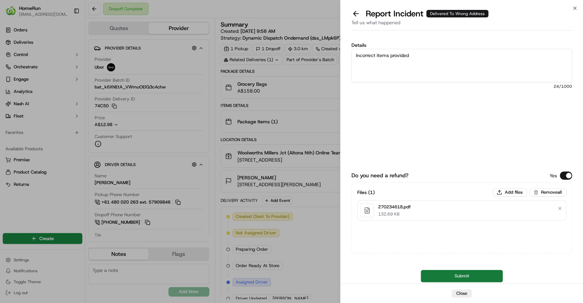
click at [464, 272] on button "Submit" at bounding box center [461, 276] width 82 height 12
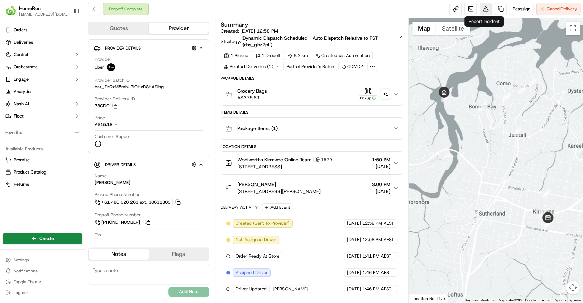
click at [483, 5] on button at bounding box center [485, 9] width 12 height 12
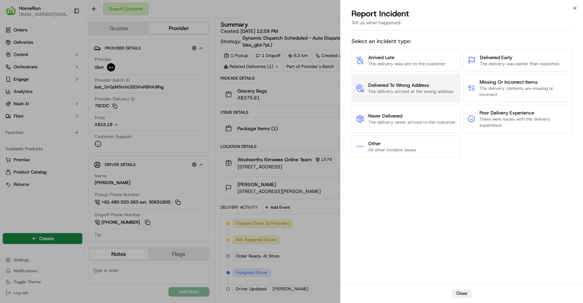
click at [429, 92] on span "The delivery arrived at the wrong address" at bounding box center [410, 91] width 85 height 6
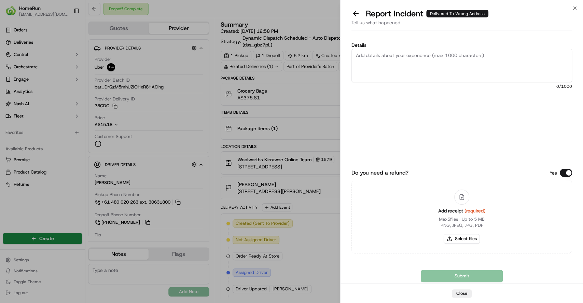
click at [415, 72] on textarea "Details" at bounding box center [461, 65] width 220 height 33
type textarea "Delivered to incorrect address -"
click at [457, 235] on button "Select files" at bounding box center [461, 239] width 36 height 10
click at [355, 12] on button at bounding box center [355, 14] width 14 height 10
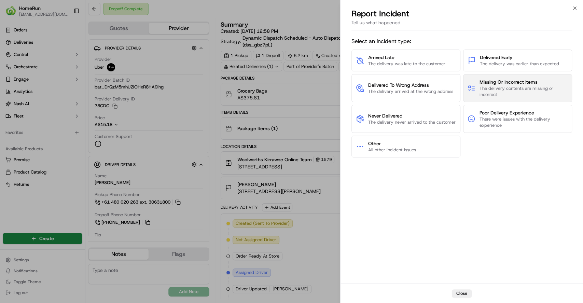
click at [500, 89] on span "The delivery contents are missing or incorrect" at bounding box center [523, 91] width 88 height 12
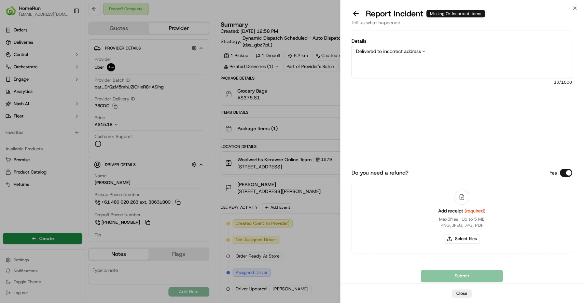
drag, startPoint x: 441, startPoint y: 53, endPoint x: 267, endPoint y: 41, distance: 173.8
click at [258, 45] on body "HomeRun vliang1@woolworths.com.au Toggle Sidebar Orders Deliveries Control Orch…" at bounding box center [291, 151] width 583 height 303
type textarea "Incorrect order delivered"
click at [454, 234] on button "Select files" at bounding box center [461, 239] width 36 height 10
type input "C:\fakepath\270250916.pdf"
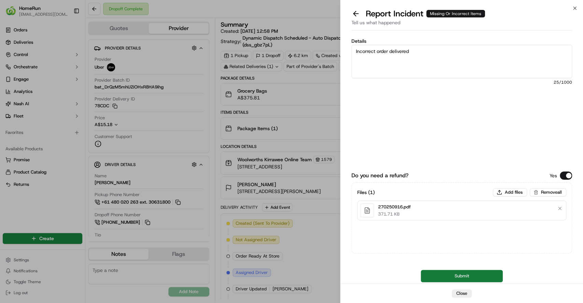
click at [444, 276] on button "Submit" at bounding box center [461, 276] width 82 height 12
